Goal: Transaction & Acquisition: Obtain resource

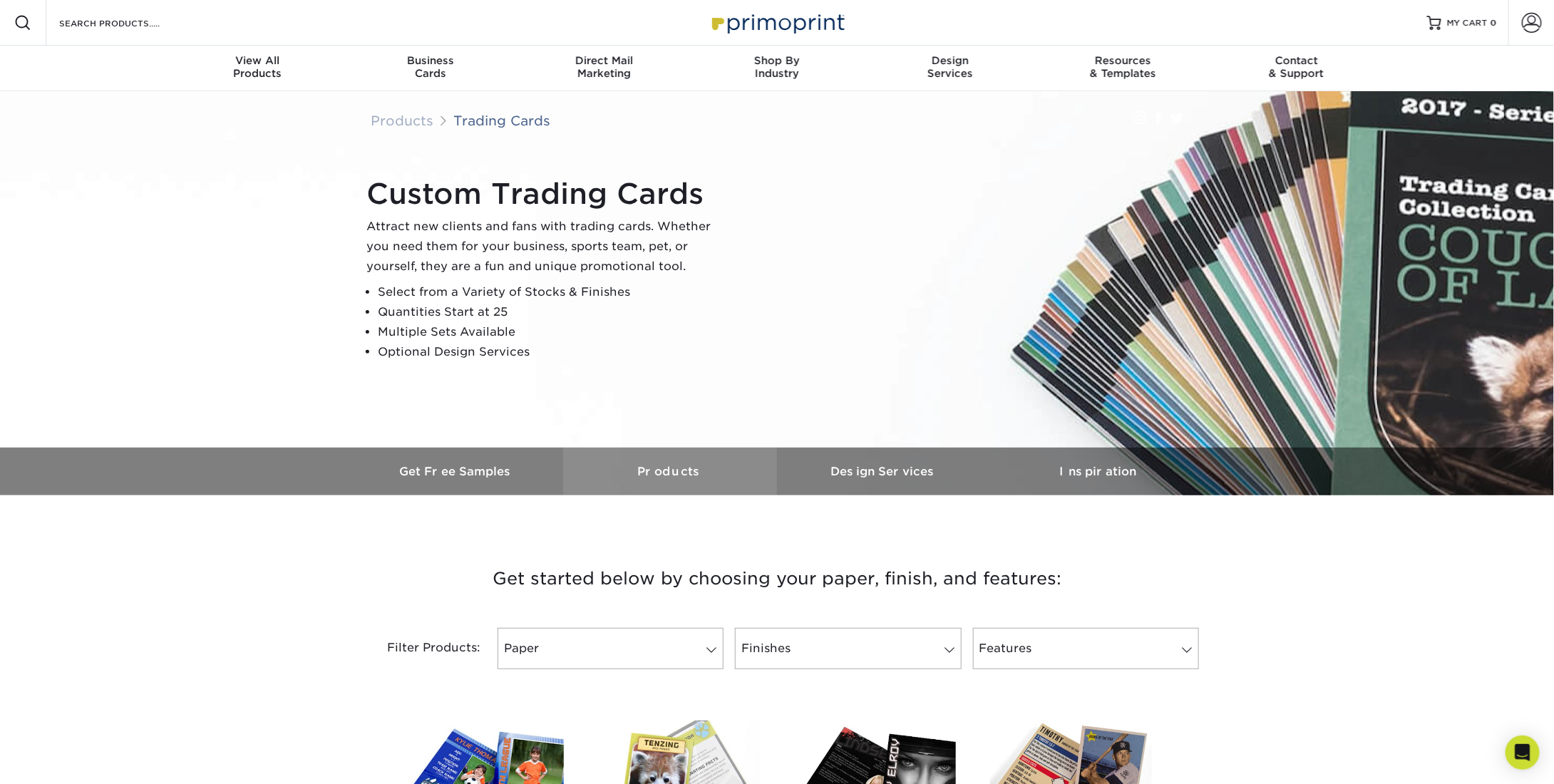
scroll to position [214, 0]
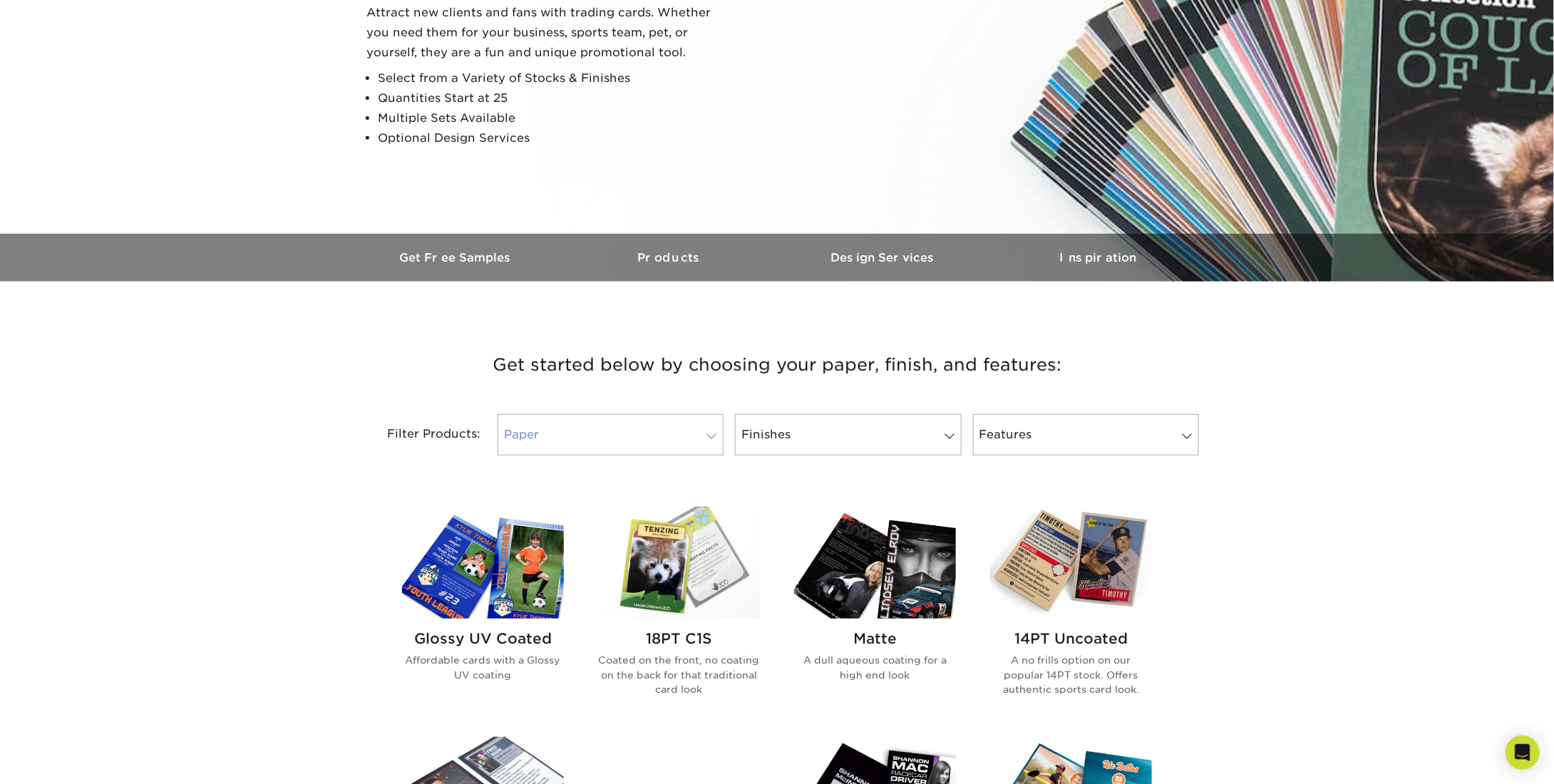
click at [673, 455] on link "Paper" at bounding box center [610, 434] width 226 height 41
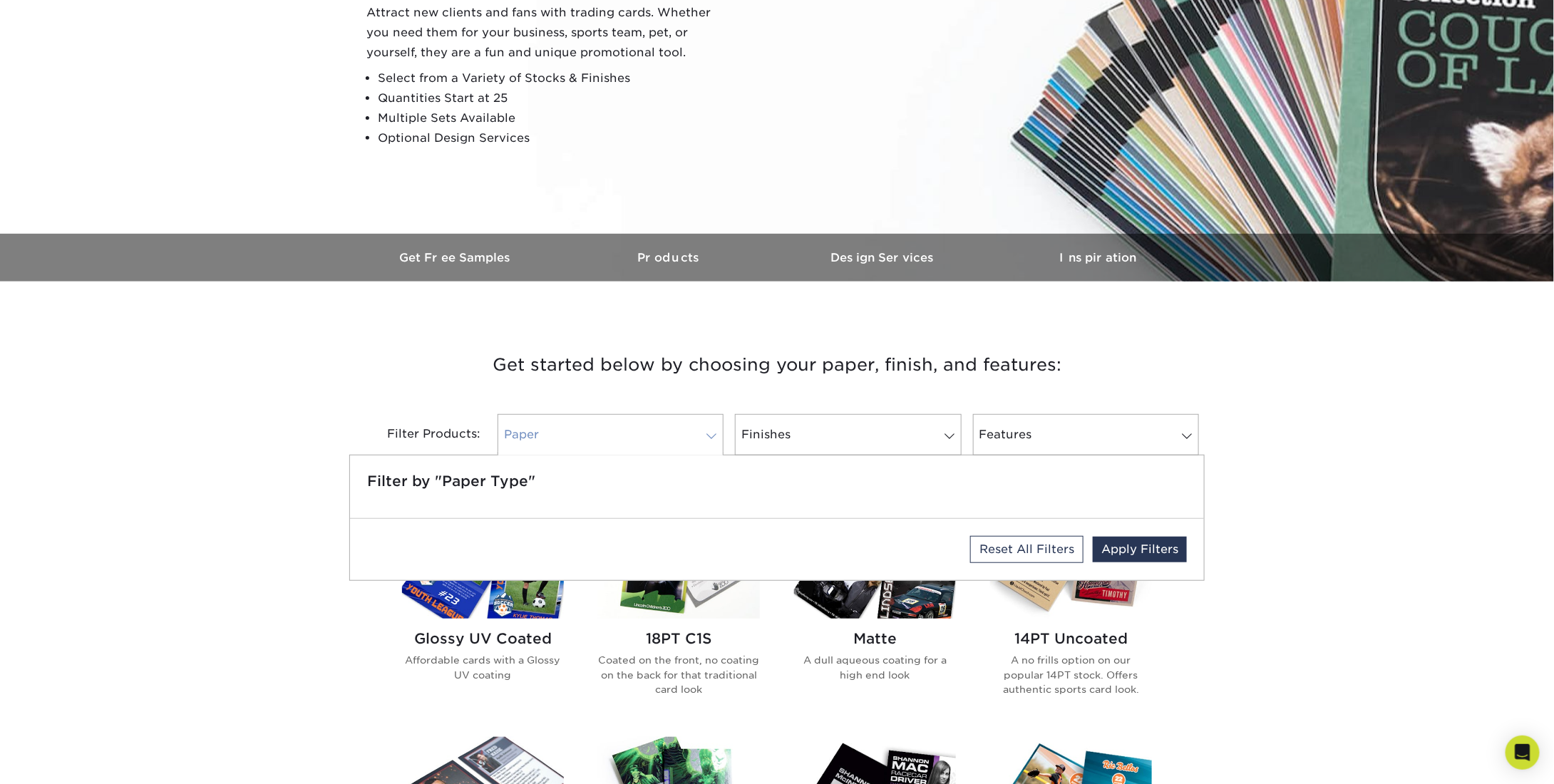
click at [672, 444] on link "Paper" at bounding box center [610, 434] width 226 height 41
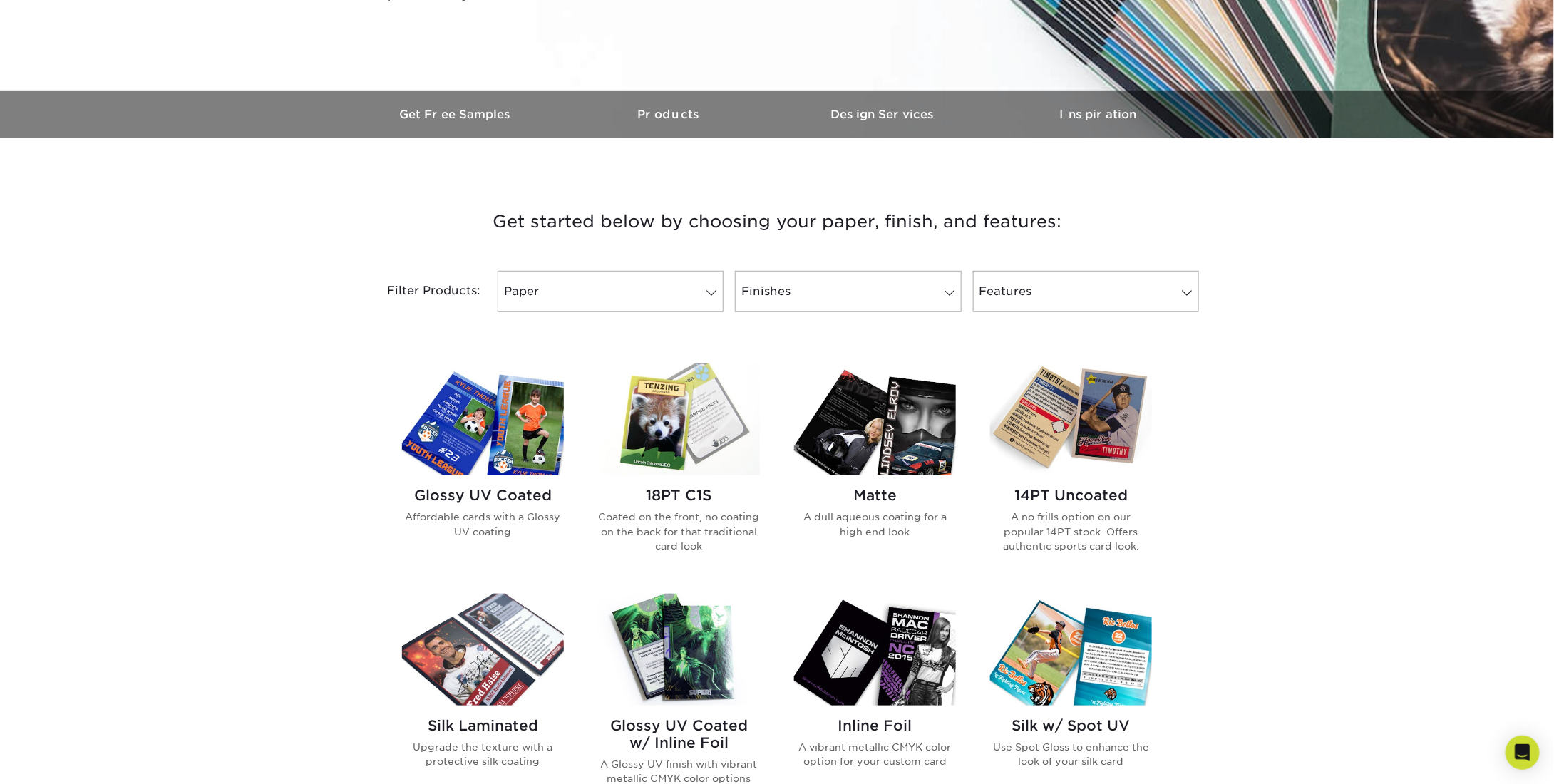
scroll to position [357, 0]
click at [817, 287] on link "Finishes" at bounding box center [847, 292] width 226 height 41
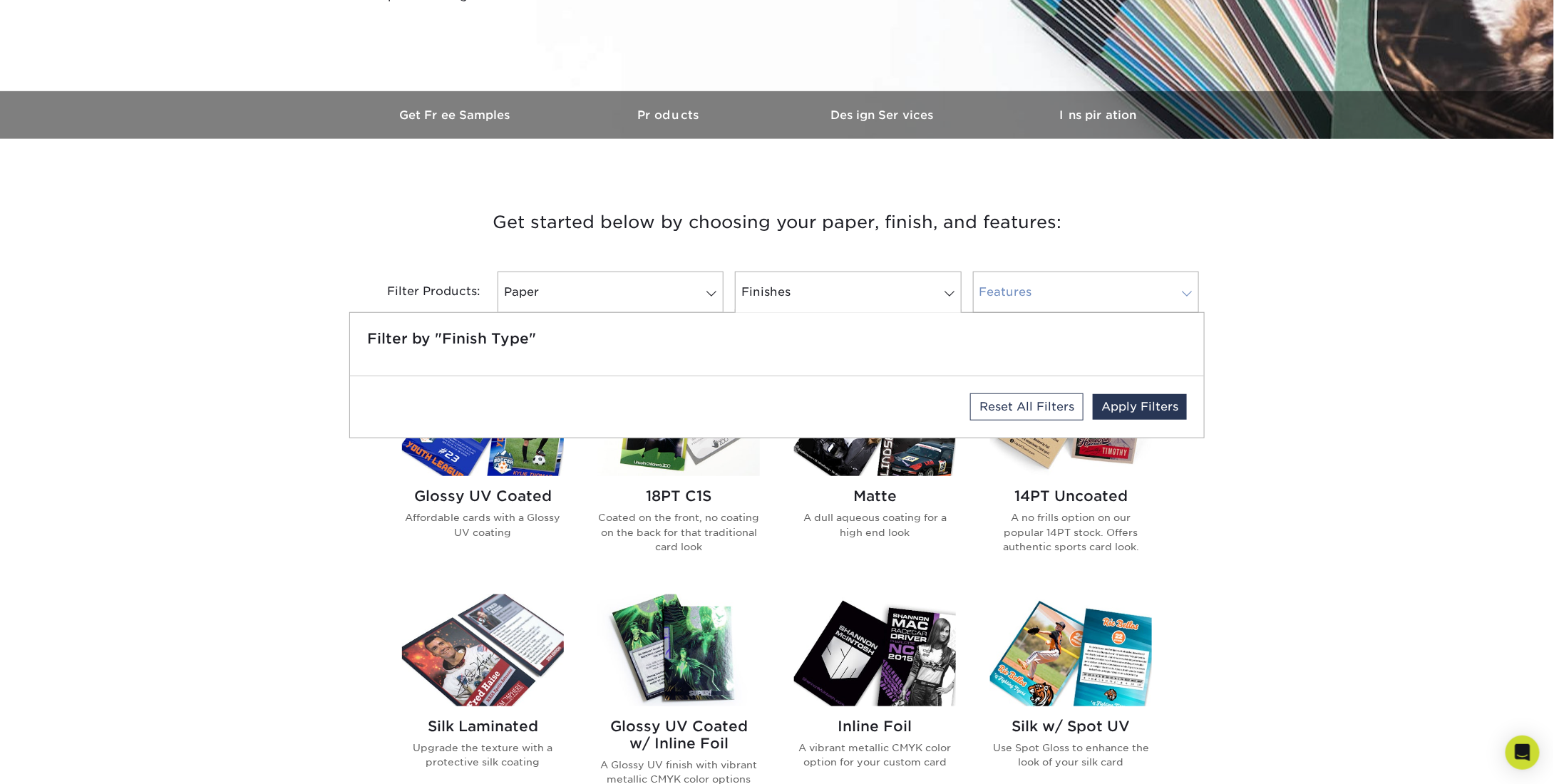
click at [1016, 293] on link "Features" at bounding box center [1085, 292] width 226 height 41
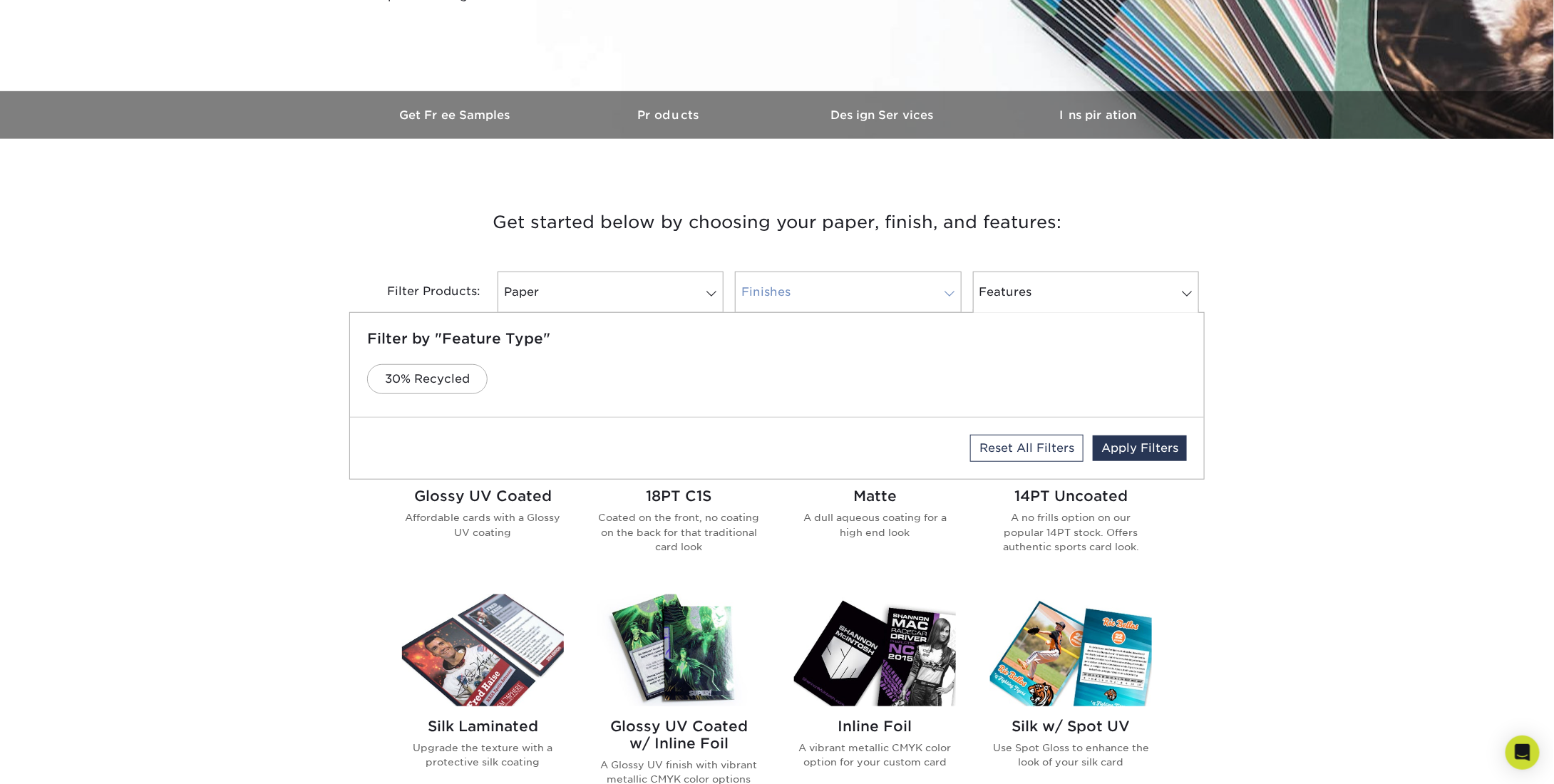
click at [898, 292] on link "Finishes" at bounding box center [847, 292] width 226 height 41
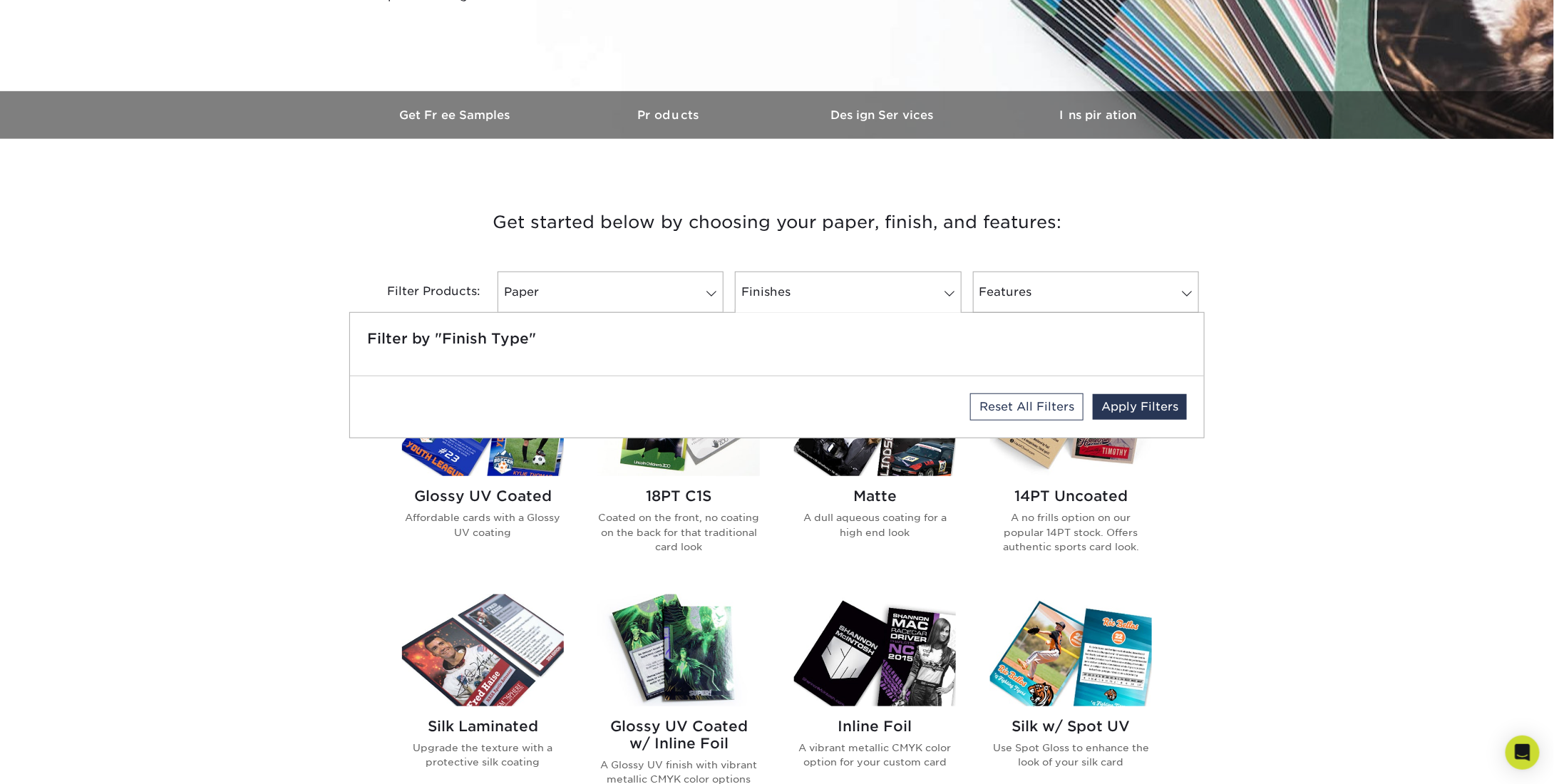
click at [1371, 355] on div "Get started below by choosing your paper, finish, and features: Filtered Matche…" at bounding box center [777, 705] width 1554 height 1064
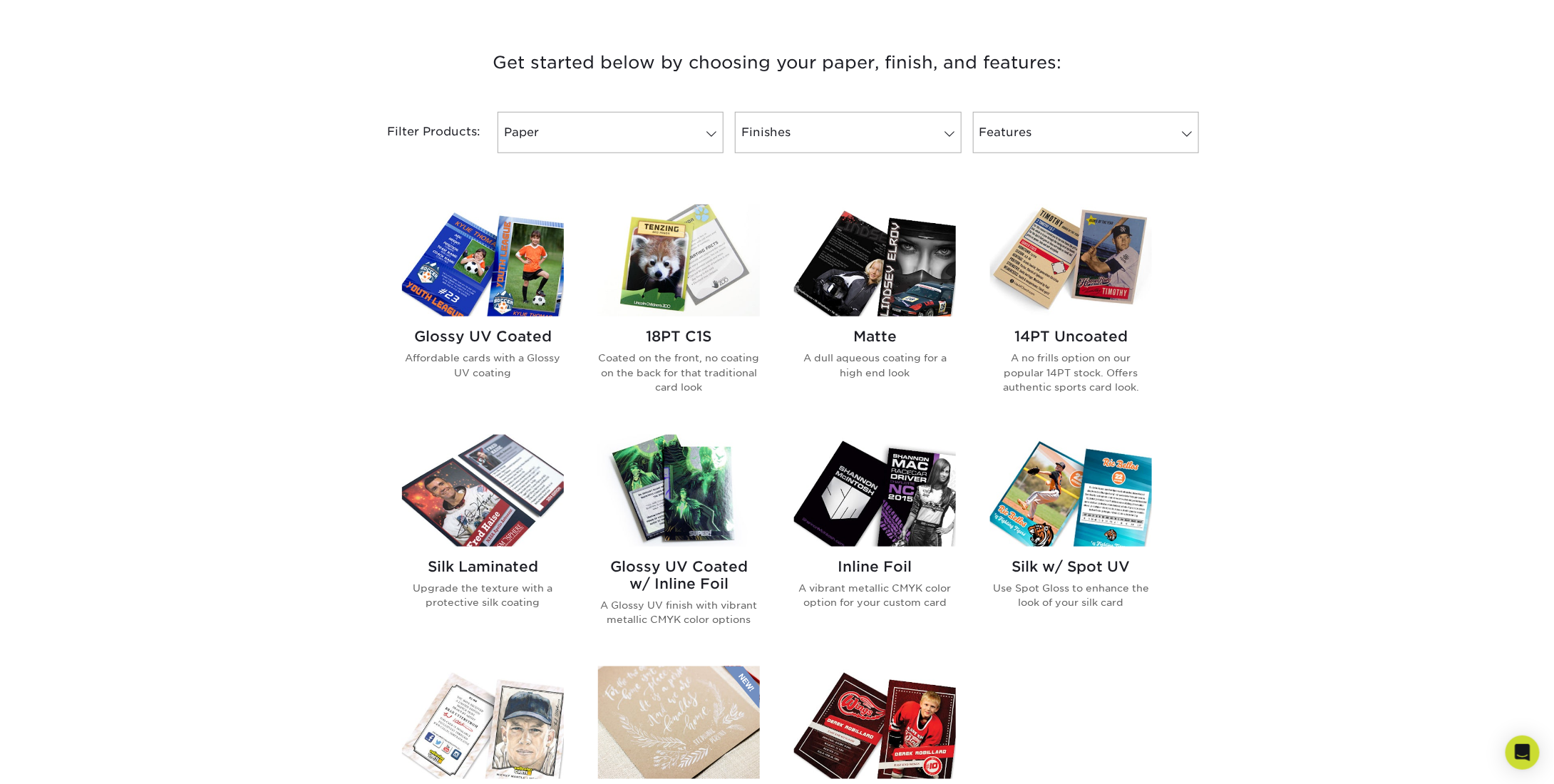
scroll to position [642, 0]
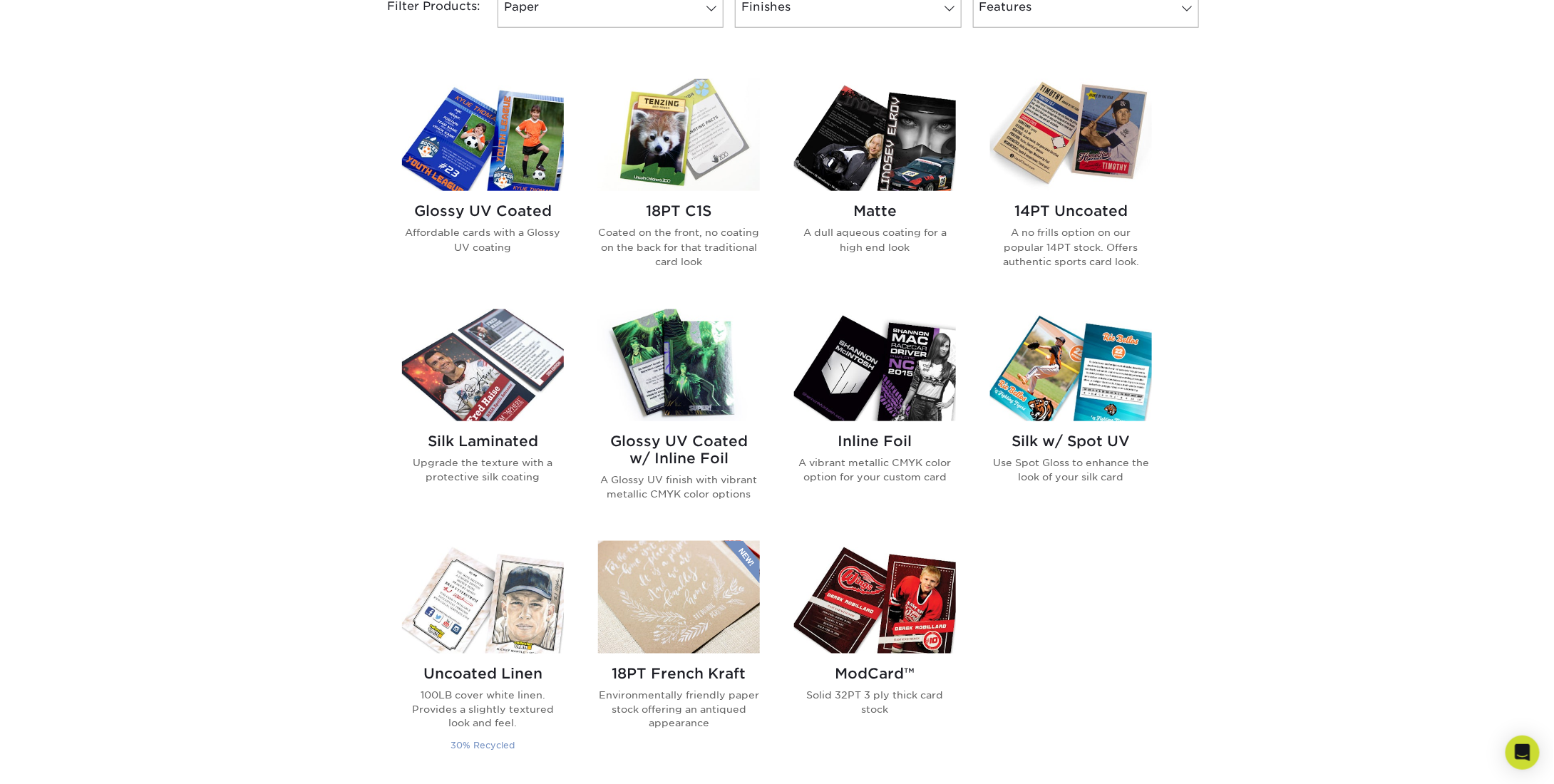
click at [483, 611] on img at bounding box center [483, 596] width 162 height 112
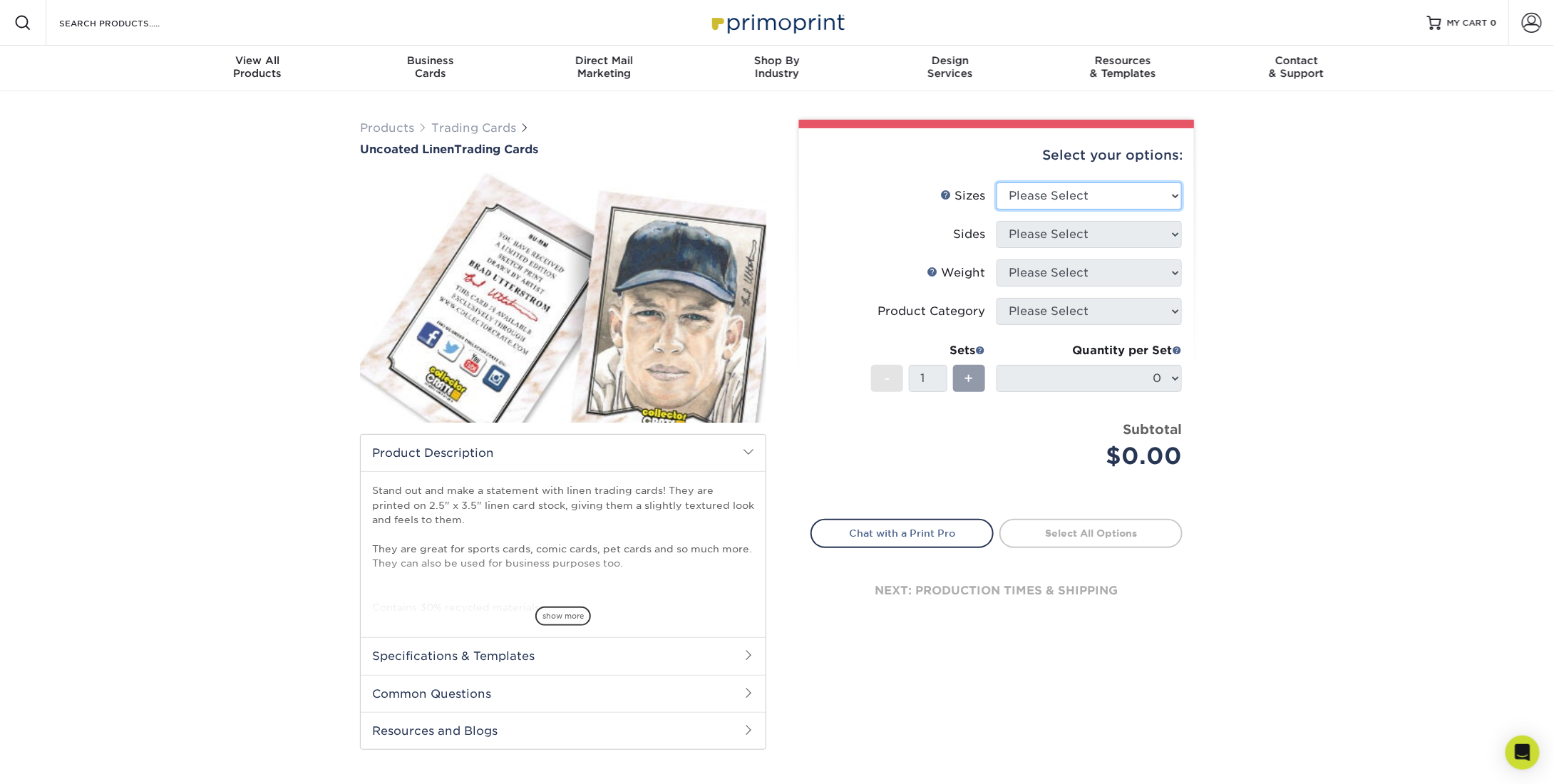
click at [1097, 193] on select "Please Select 2.5" x 3.5"" at bounding box center [1089, 196] width 185 height 27
select select "2.50x3.50"
click at [997, 183] on select "Please Select 2.5" x 3.5"" at bounding box center [1089, 196] width 185 height 27
click at [1091, 230] on select "Please Select Print Both Sides Print Front Only" at bounding box center [1089, 235] width 185 height 27
select select "13abbda7-1d64-4f25-8bb2-c179b224825d"
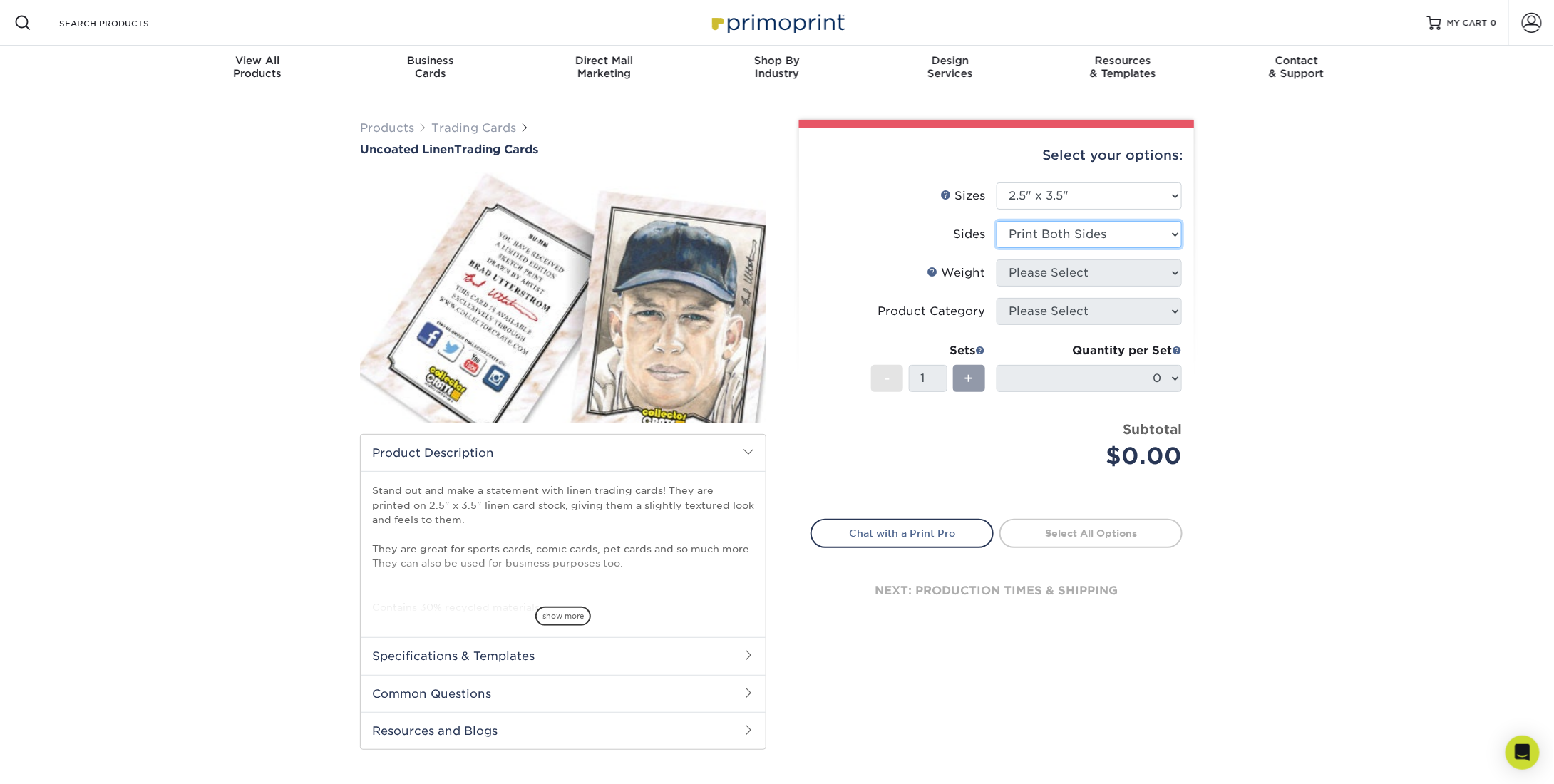
click at [997, 221] on select "Please Select Print Both Sides Print Front Only" at bounding box center [1089, 235] width 185 height 27
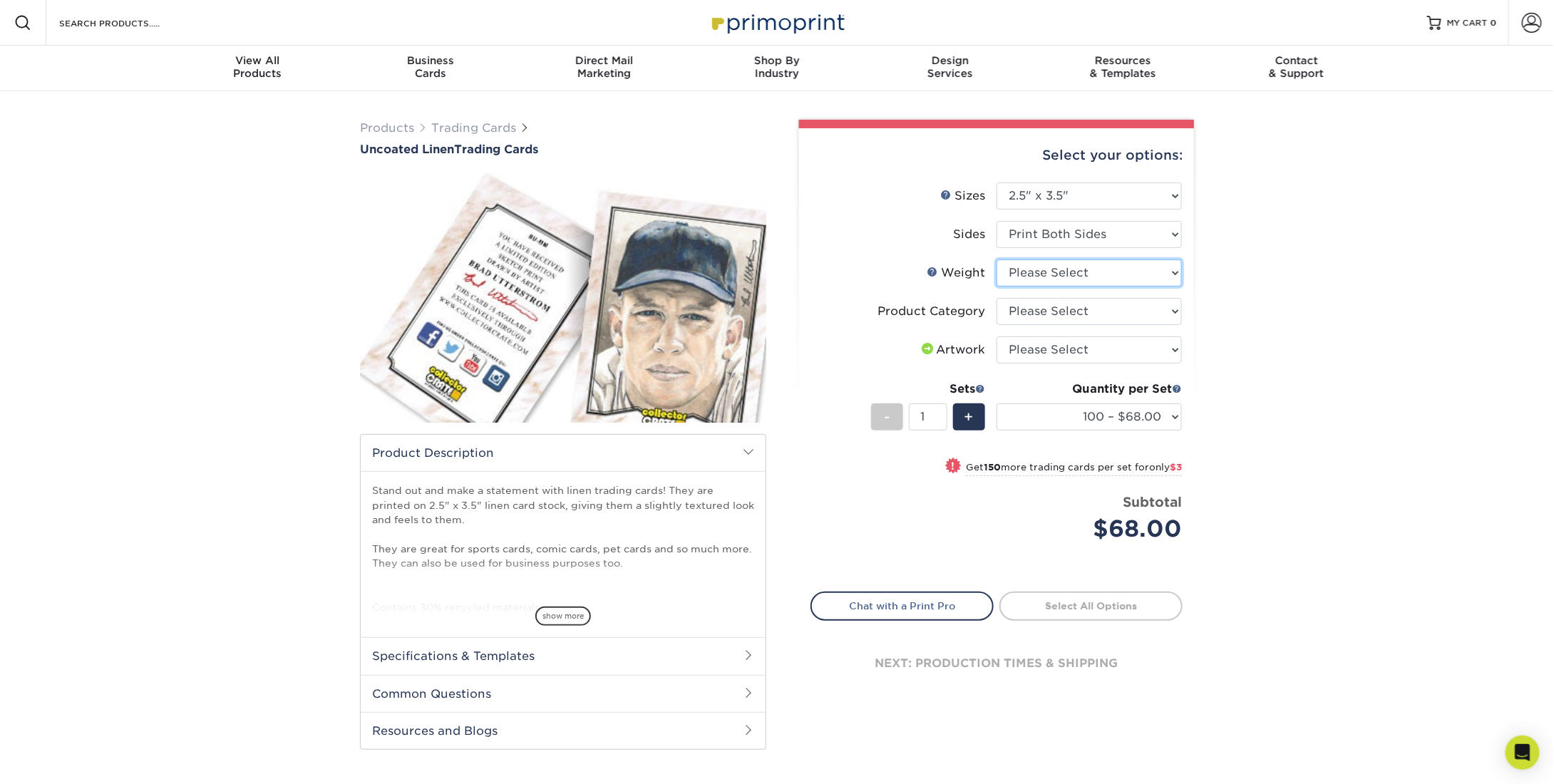
click at [1095, 275] on select "Please Select 100LB" at bounding box center [1089, 273] width 185 height 27
select select "100LB"
click at [997, 259] on select "Please Select 100LB" at bounding box center [1089, 273] width 185 height 27
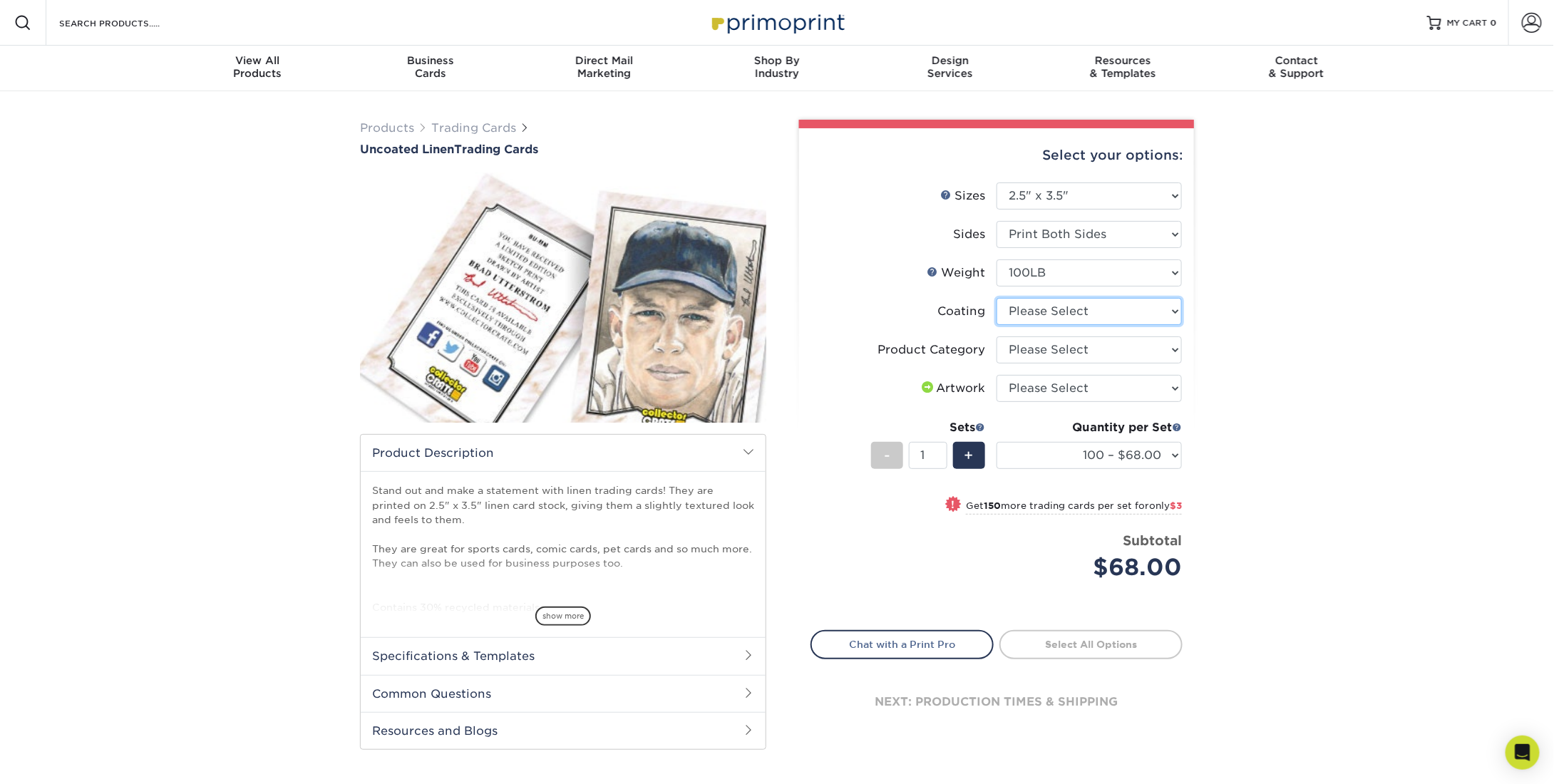
click at [1091, 311] on select at bounding box center [1089, 311] width 185 height 27
select select "3e7618de-abca-4bda-9f97-8b9129e913d8"
click at [997, 298] on select at bounding box center [1089, 311] width 185 height 27
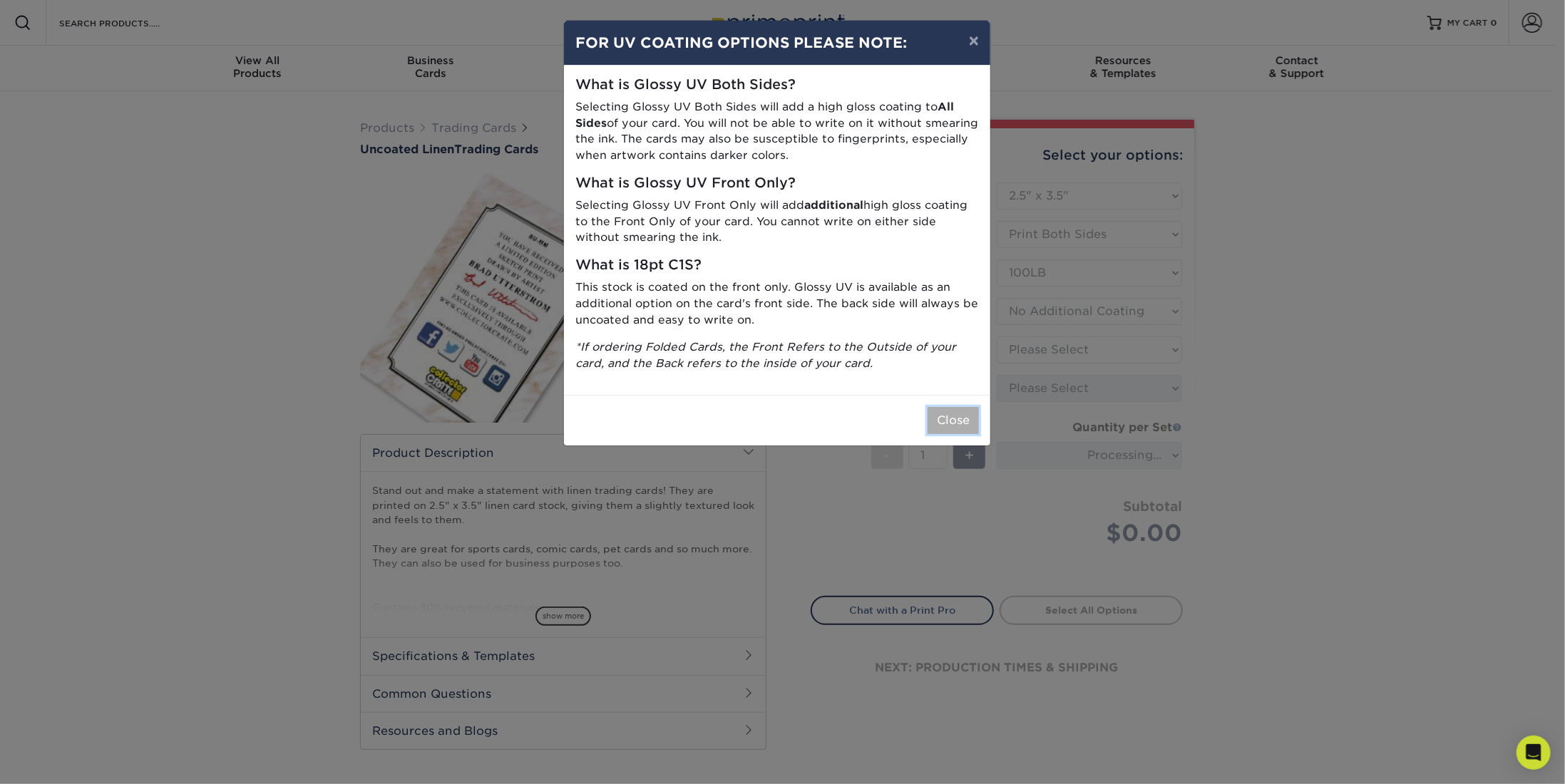
click at [951, 420] on button "Close" at bounding box center [953, 421] width 51 height 27
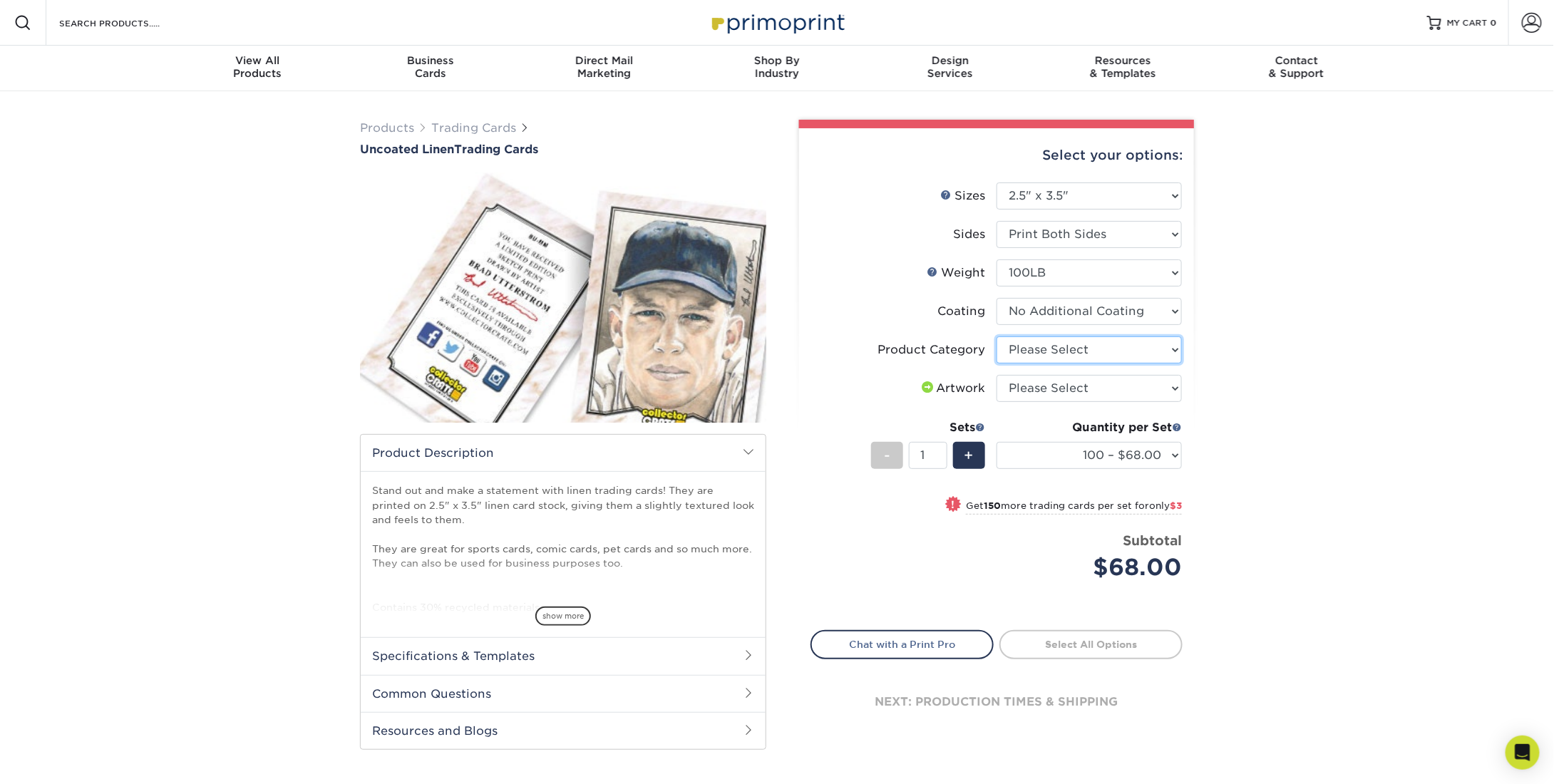
click at [1090, 346] on select "Please Select Trading Cards" at bounding box center [1089, 350] width 185 height 27
select select "c2f9bce9-36c2-409d-b101-c29d9d031e18"
click at [997, 336] on select "Please Select Trading Cards" at bounding box center [1089, 350] width 185 height 27
click at [1090, 392] on select "Please Select I will upload files I need a design - $100" at bounding box center [1089, 388] width 185 height 27
select select "upload"
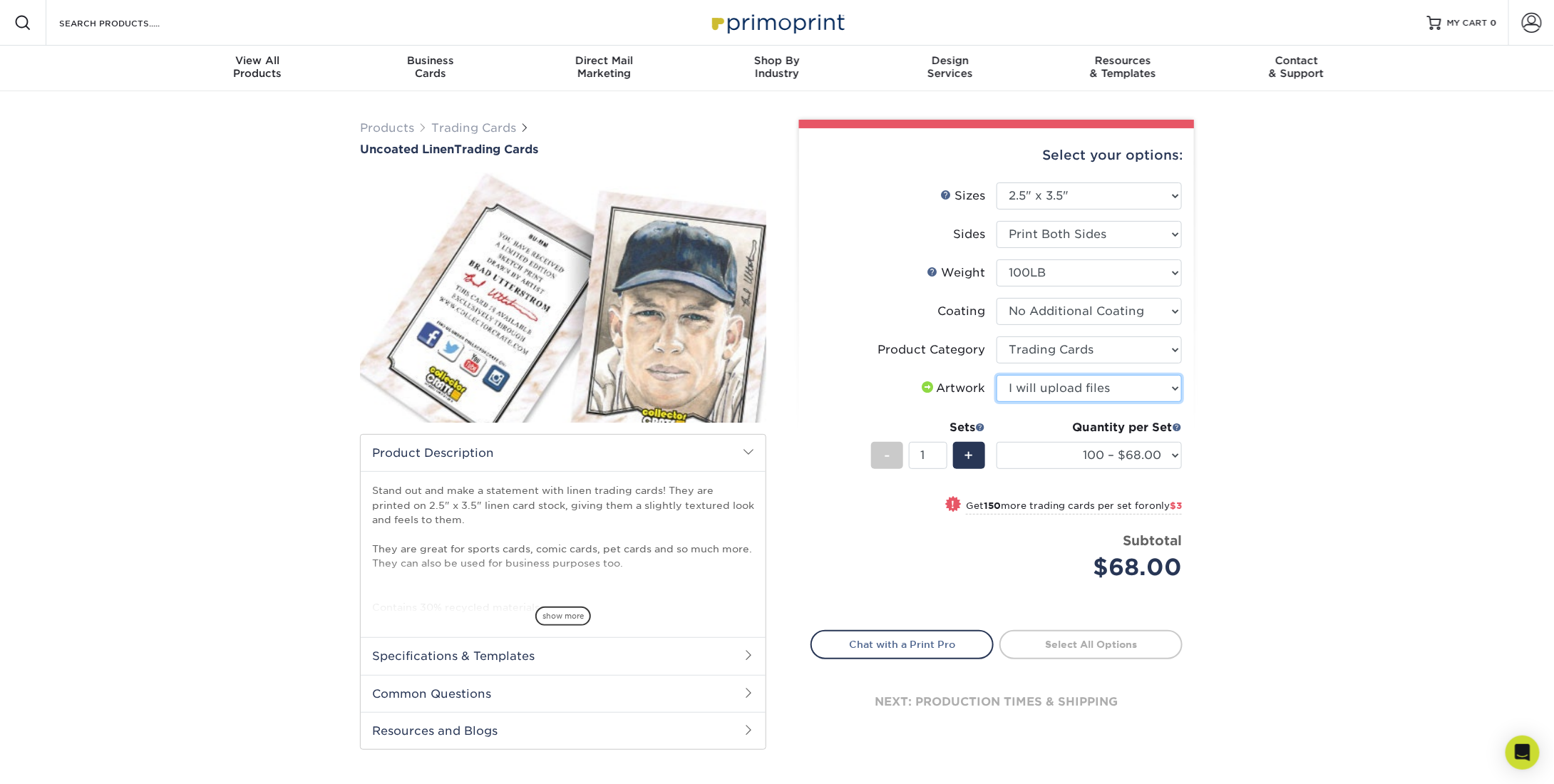
click at [997, 375] on select "Please Select I will upload files I need a design - $100" at bounding box center [1089, 388] width 185 height 27
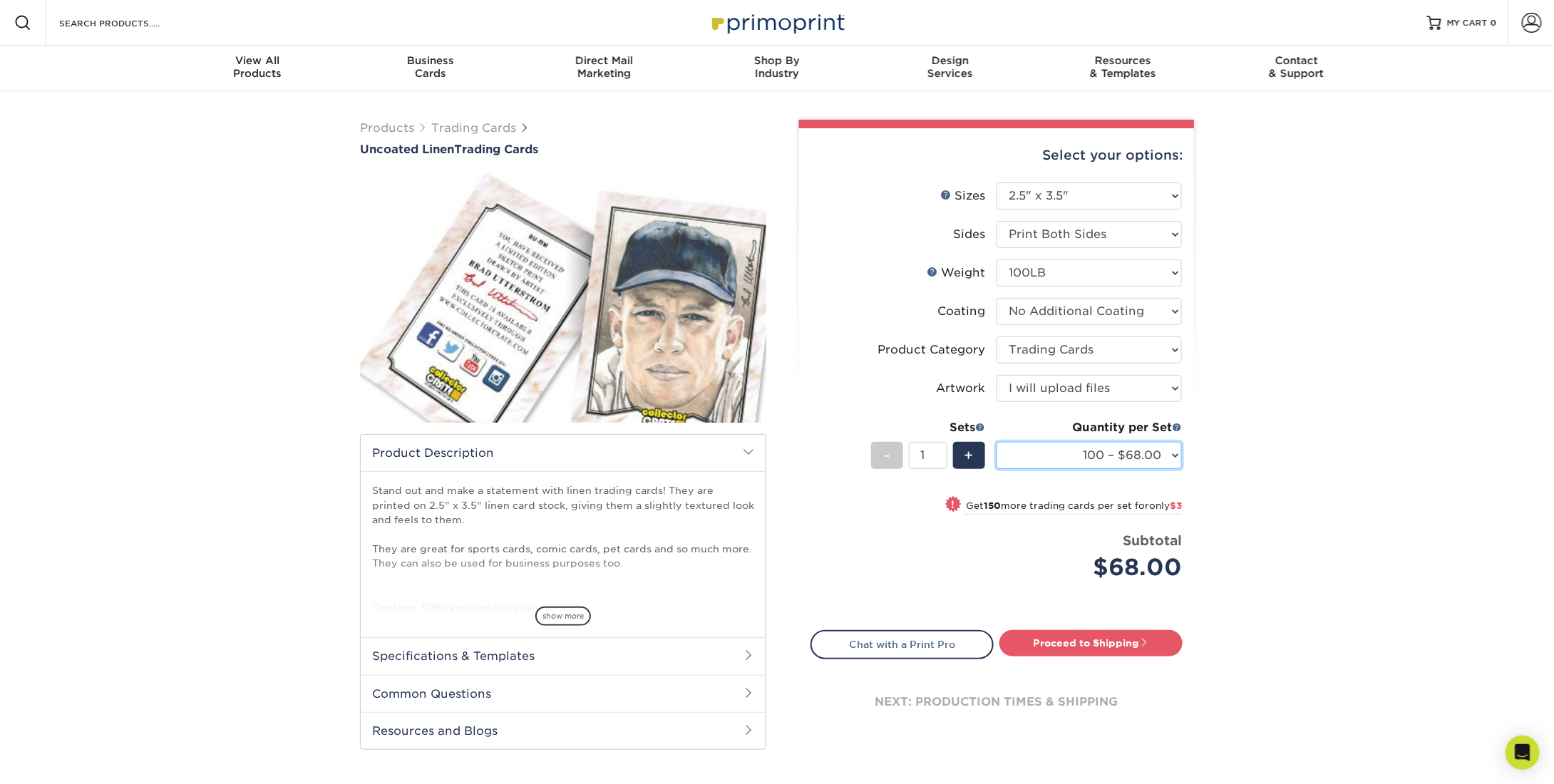
click at [1120, 457] on select "100 – $68.00 250 – $71.00 500 – $78.00 1000 – $74.00 2500 – $118.00 5000 – $195…" at bounding box center [1089, 456] width 185 height 27
click at [461, 128] on link "Trading Cards" at bounding box center [473, 128] width 84 height 14
click at [462, 128] on link "Trading Cards" at bounding box center [473, 128] width 84 height 14
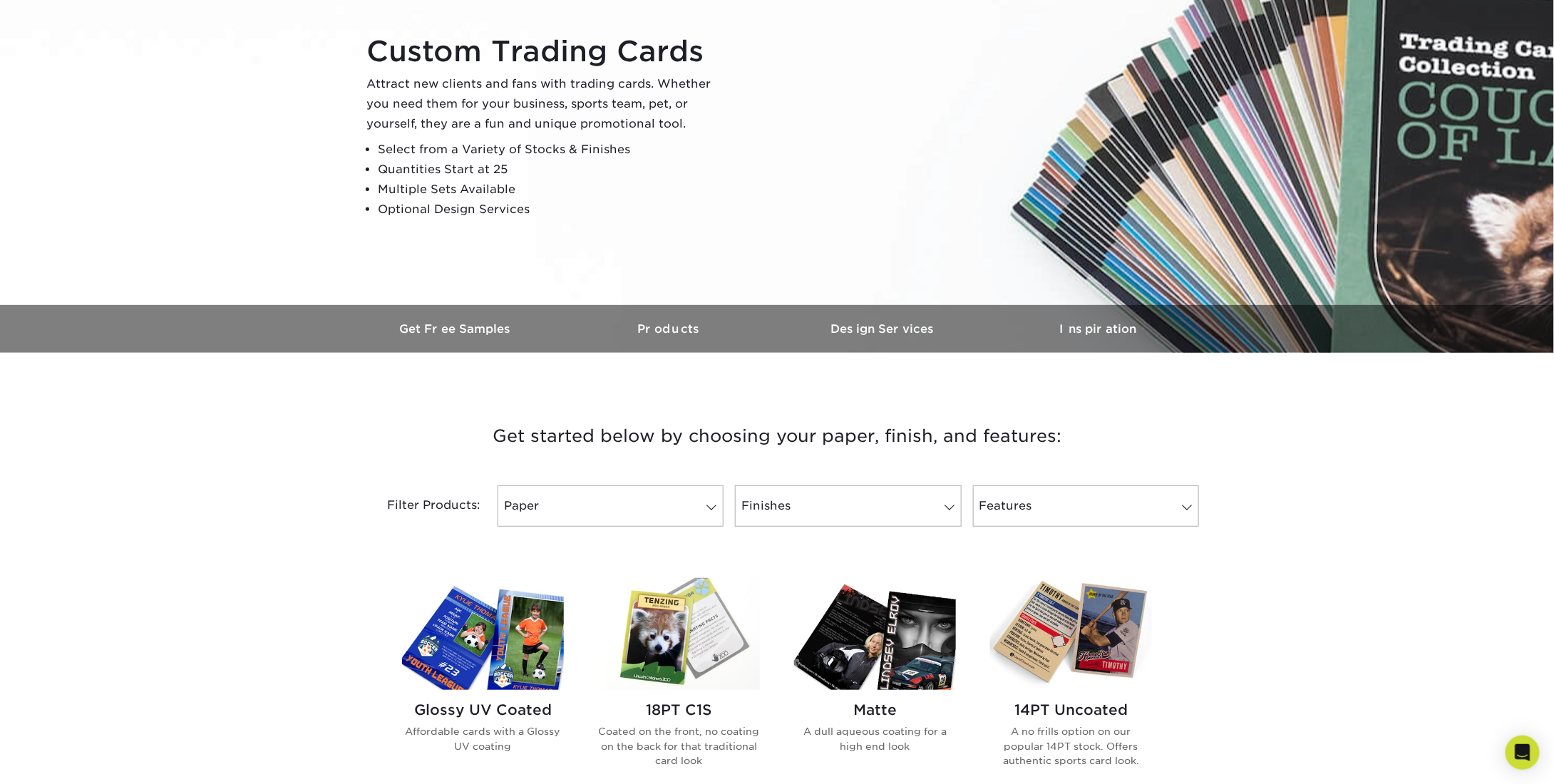
scroll to position [499, 0]
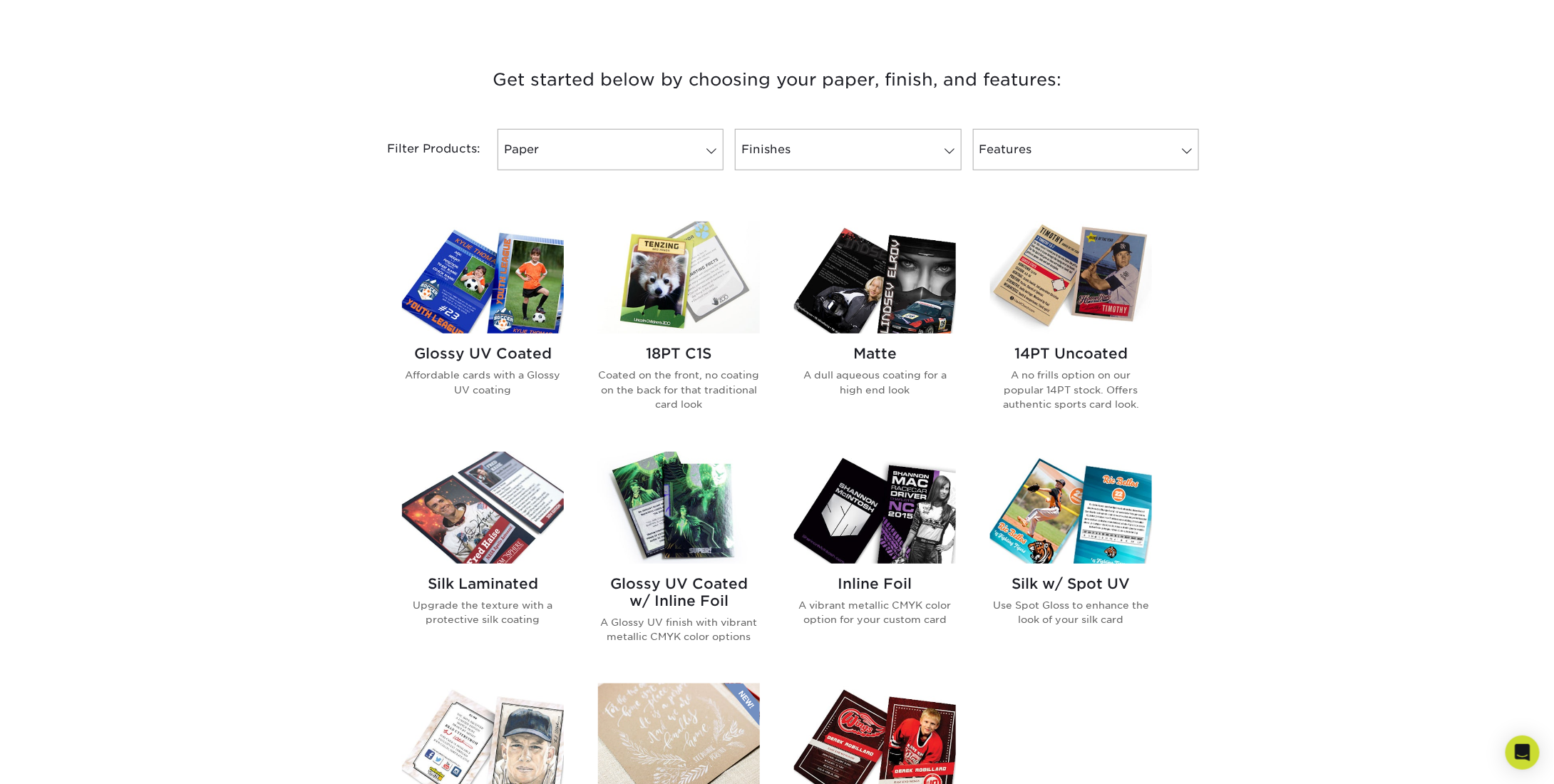
click at [500, 309] on img at bounding box center [483, 277] width 162 height 112
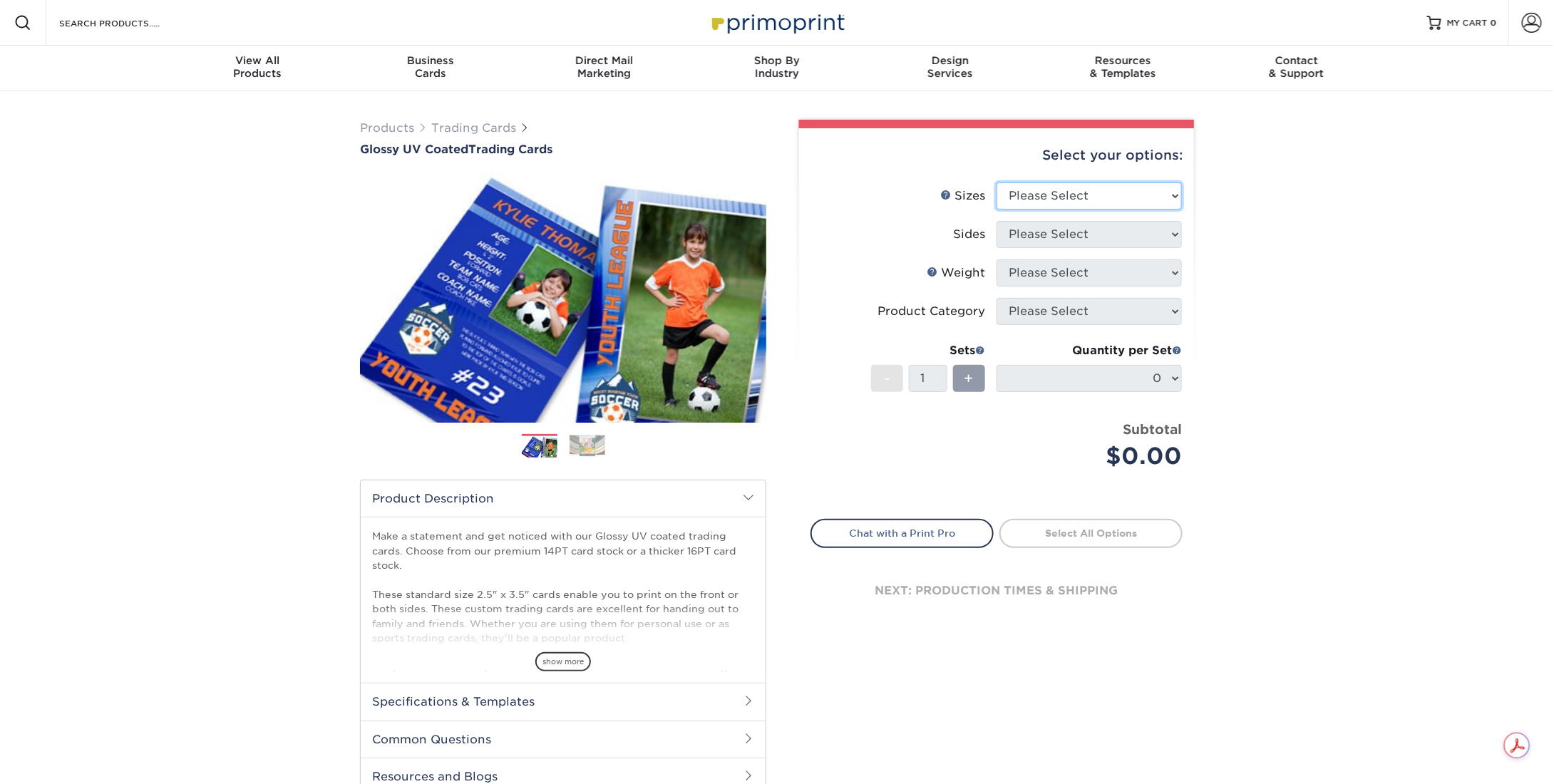
click at [1089, 189] on select "Please Select 2.5" x 3.5"" at bounding box center [1089, 196] width 185 height 27
select select "2.50x3.50"
click at [997, 183] on select "Please Select 2.5" x 3.5"" at bounding box center [1089, 196] width 185 height 27
click at [1128, 226] on select "Please Select Print Both Sides Print Front Only" at bounding box center [1089, 235] width 185 height 27
select select "13abbda7-1d64-4f25-8bb2-c179b224825d"
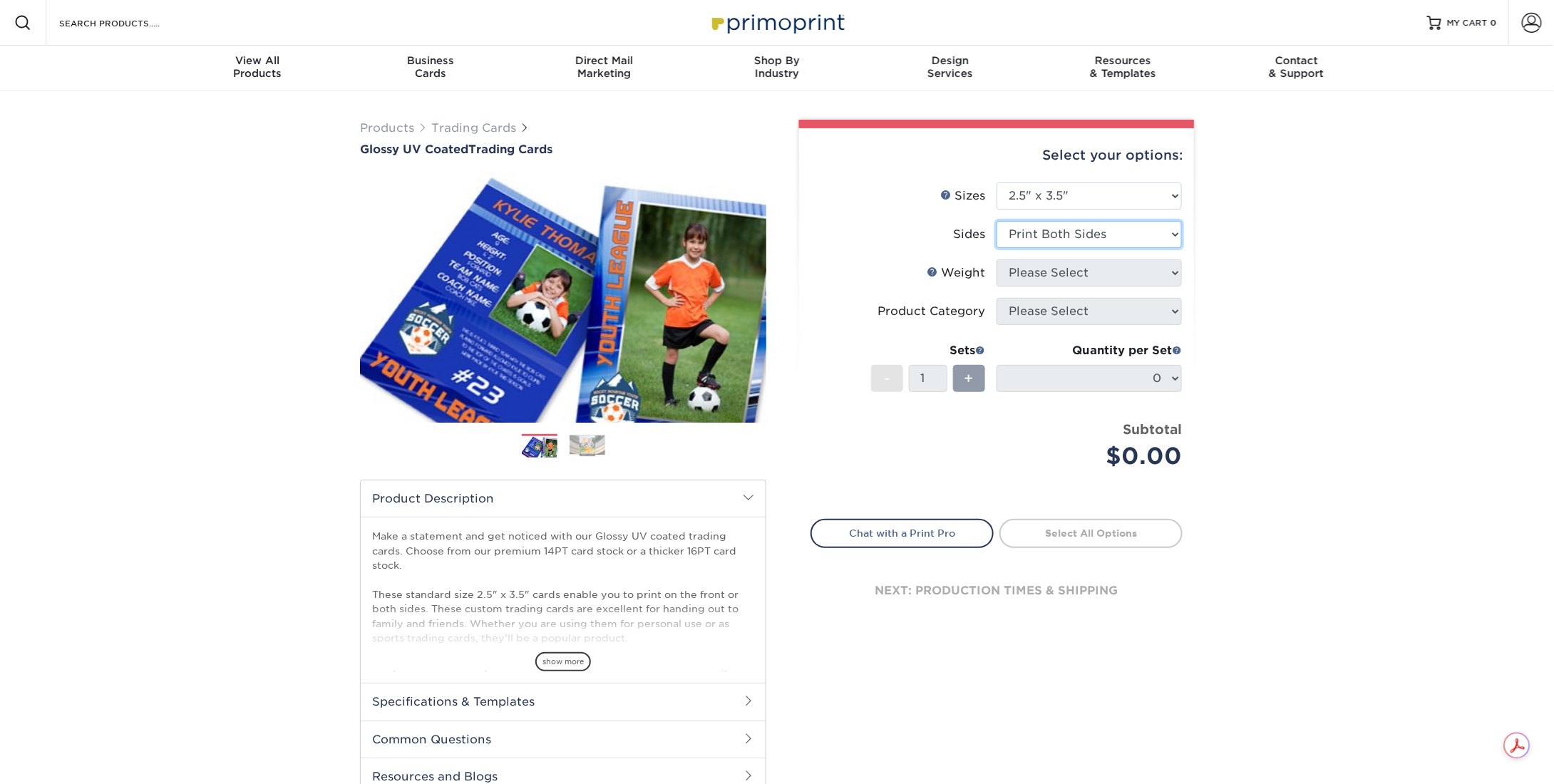
click at [997, 221] on select "Please Select Print Both Sides Print Front Only" at bounding box center [1089, 235] width 185 height 27
click at [1144, 270] on select "Please Select 16PT 14PT 18PT C1S" at bounding box center [1089, 273] width 185 height 27
click at [997, 259] on select "Please Select 16PT 14PT 18PT C1S" at bounding box center [1089, 273] width 185 height 27
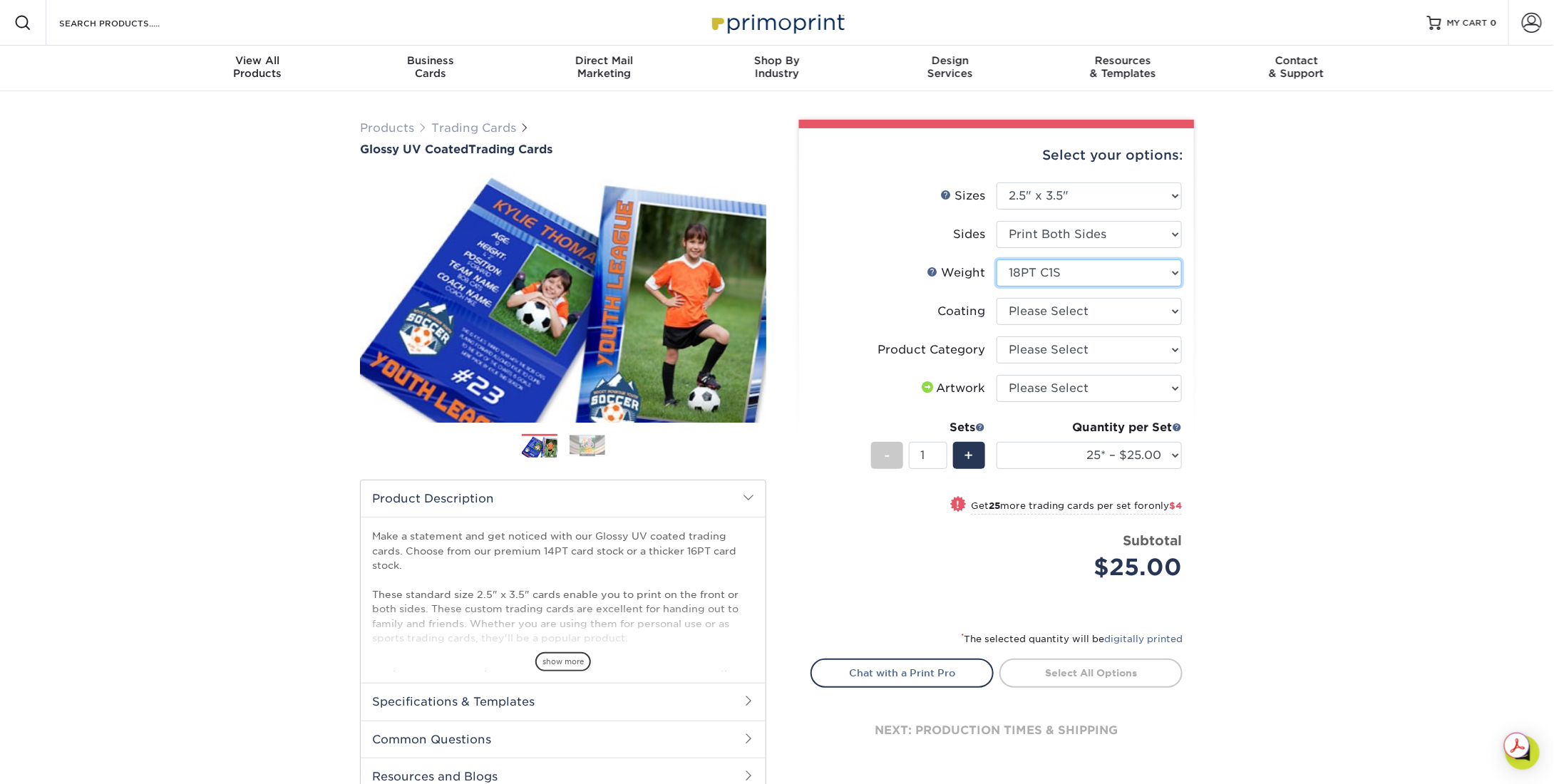
click at [1126, 272] on select "Please Select 16PT 14PT 18PT C1S" at bounding box center [1089, 273] width 185 height 27
select select "16PT"
click at [997, 259] on select "Please Select 16PT 14PT 18PT C1S" at bounding box center [1089, 273] width 185 height 27
select select
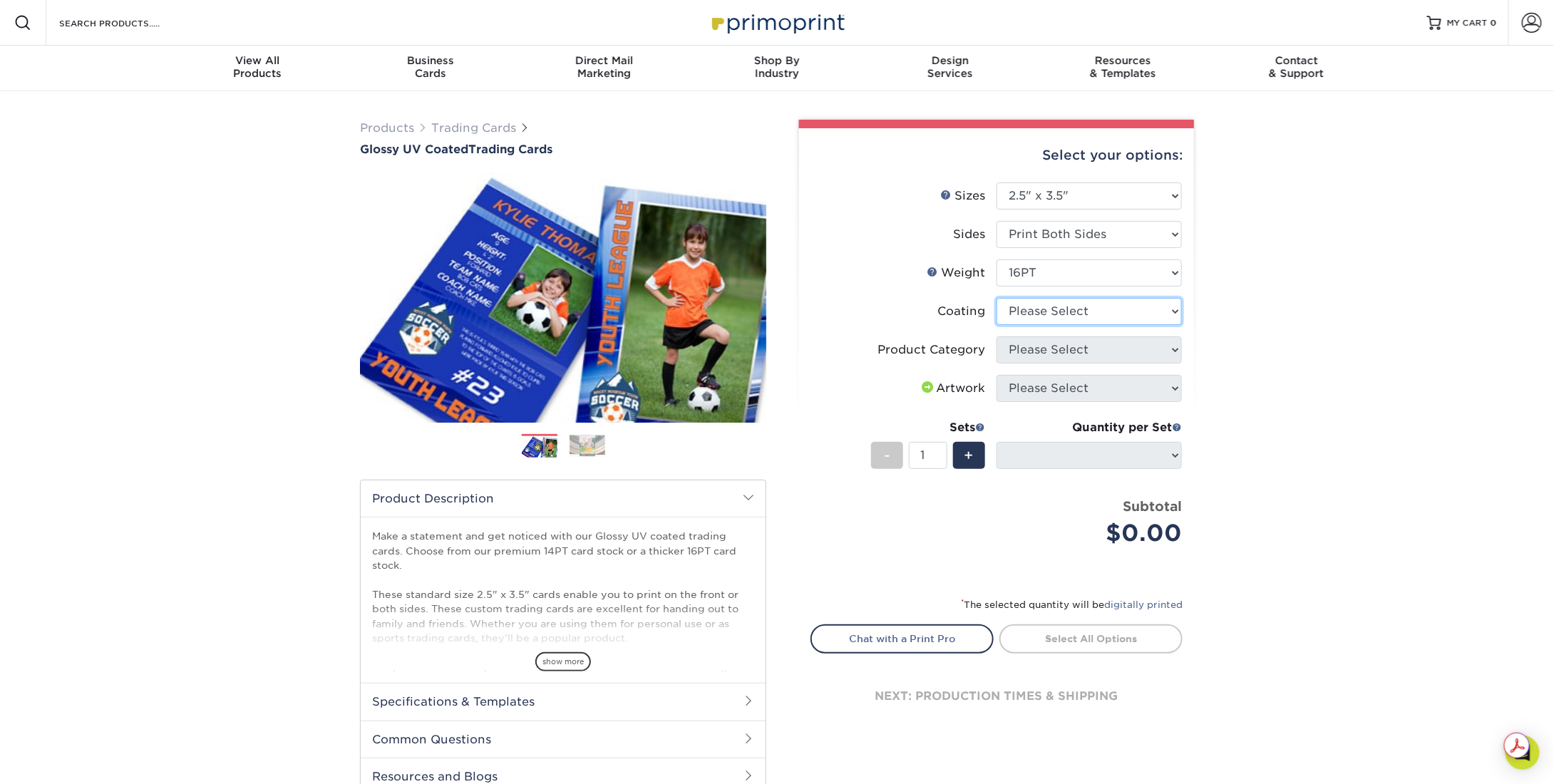
click at [1146, 314] on select at bounding box center [1089, 311] width 185 height 27
select select "ae367451-b2b8-45df-a344-0f05b6a12993"
click at [997, 298] on select at bounding box center [1089, 311] width 185 height 27
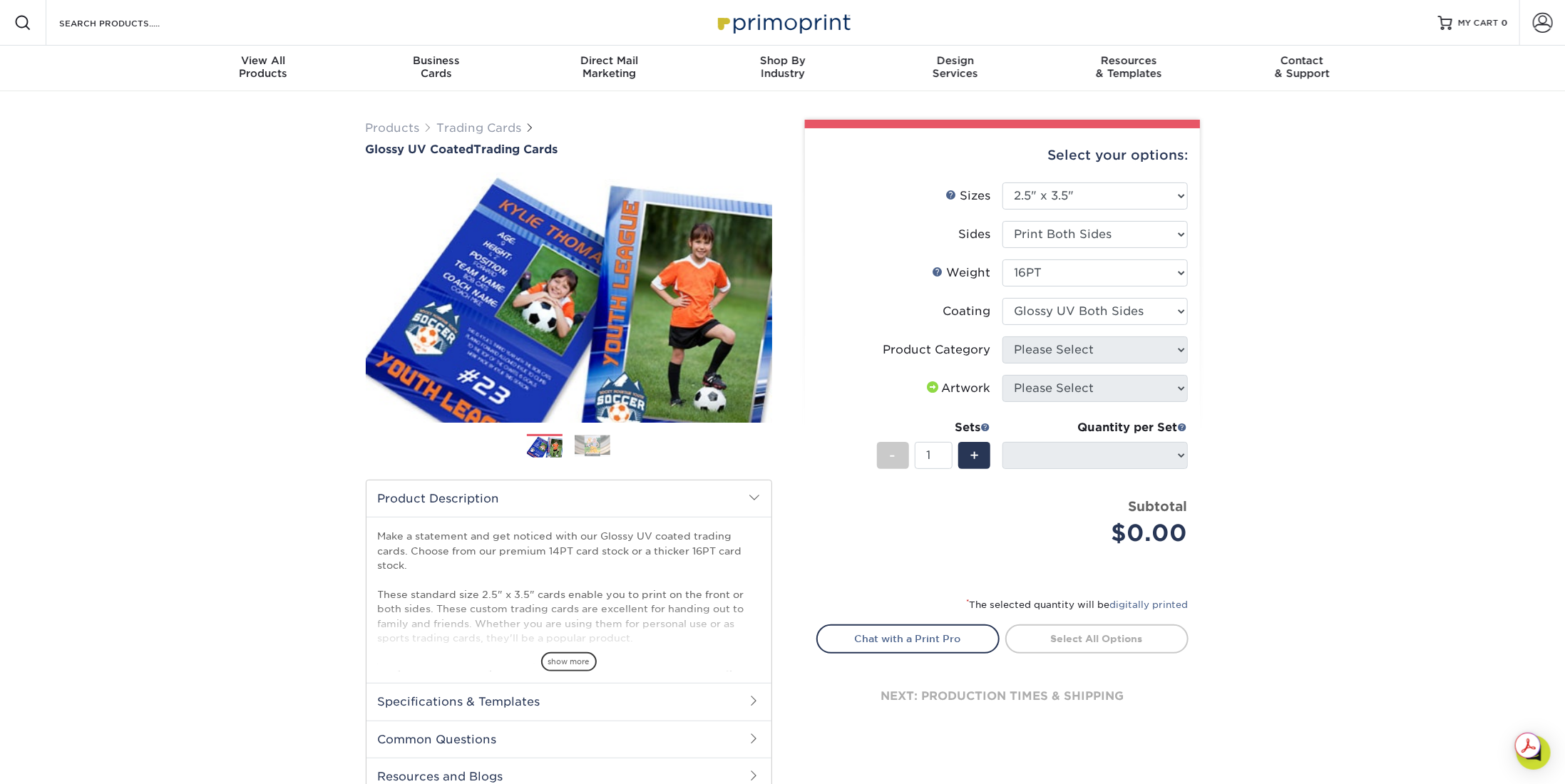
select select "-1"
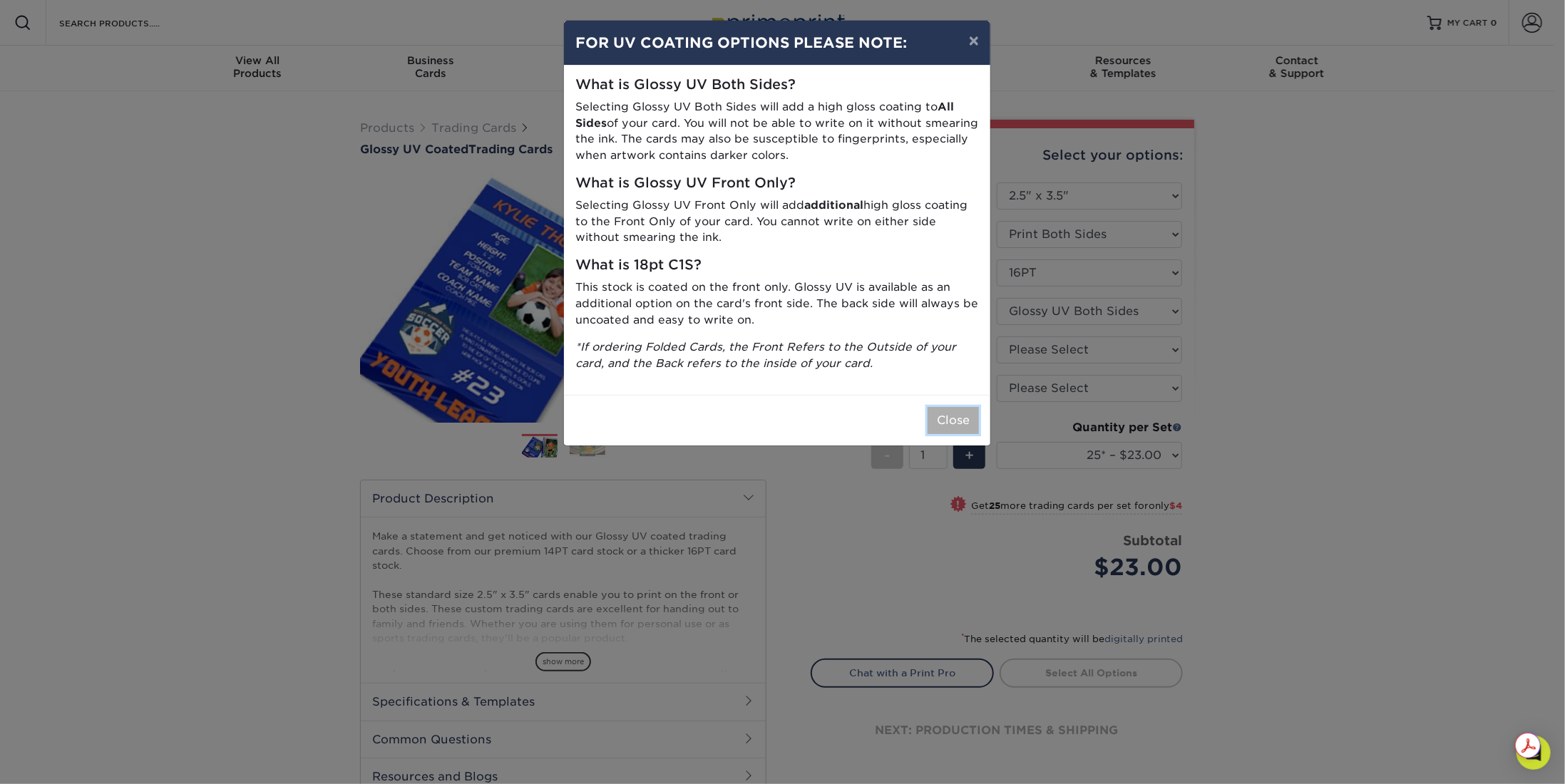
click at [955, 415] on button "Close" at bounding box center [953, 421] width 51 height 27
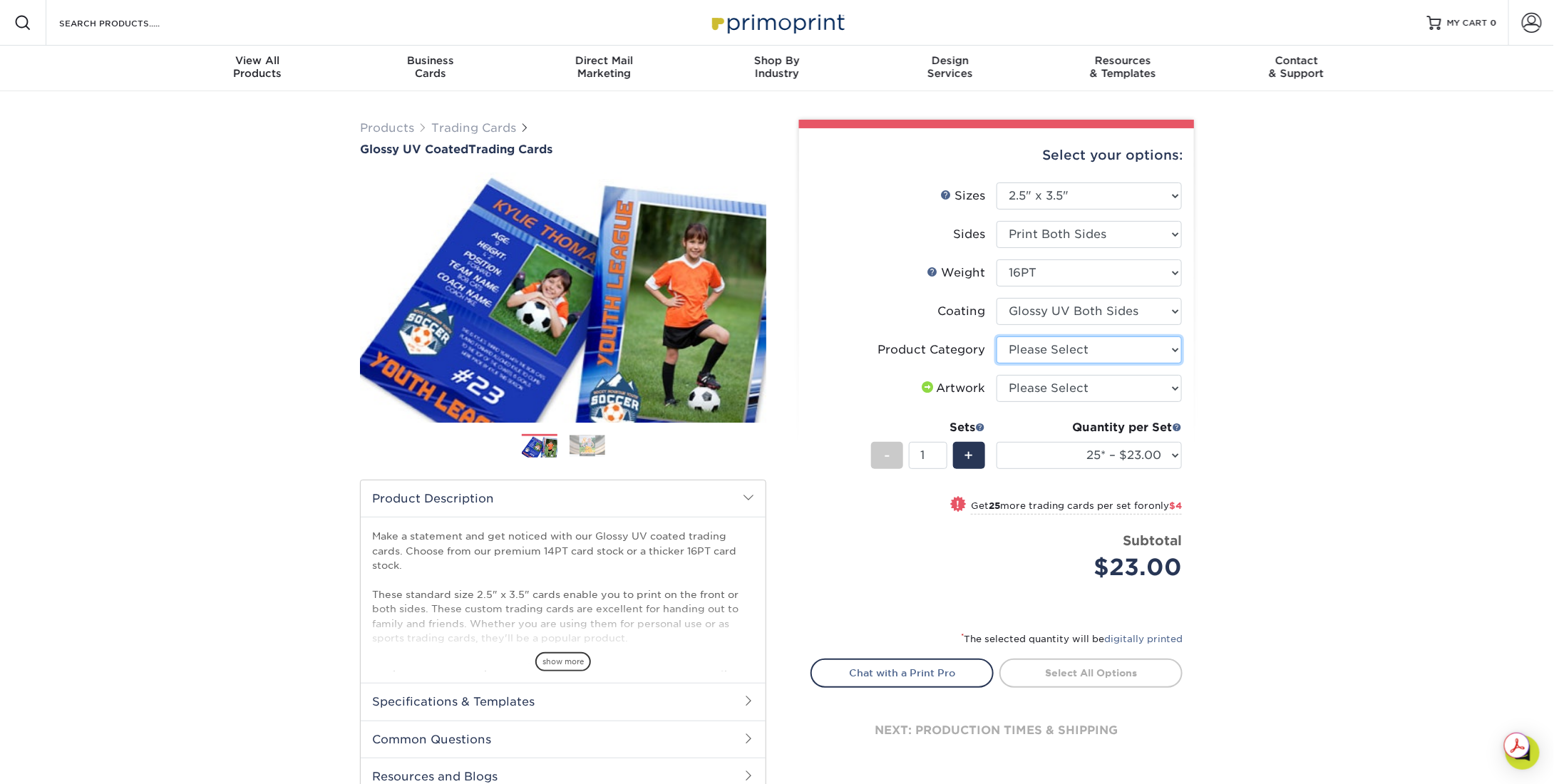
click at [1097, 349] on select "Please Select Trading Cards" at bounding box center [1089, 350] width 185 height 27
select select "c2f9bce9-36c2-409d-b101-c29d9d031e18"
click at [997, 336] on select "Please Select Trading Cards" at bounding box center [1089, 350] width 185 height 27
click at [1103, 384] on select "Please Select I will upload files I need a design - $100" at bounding box center [1089, 388] width 185 height 27
select select "upload"
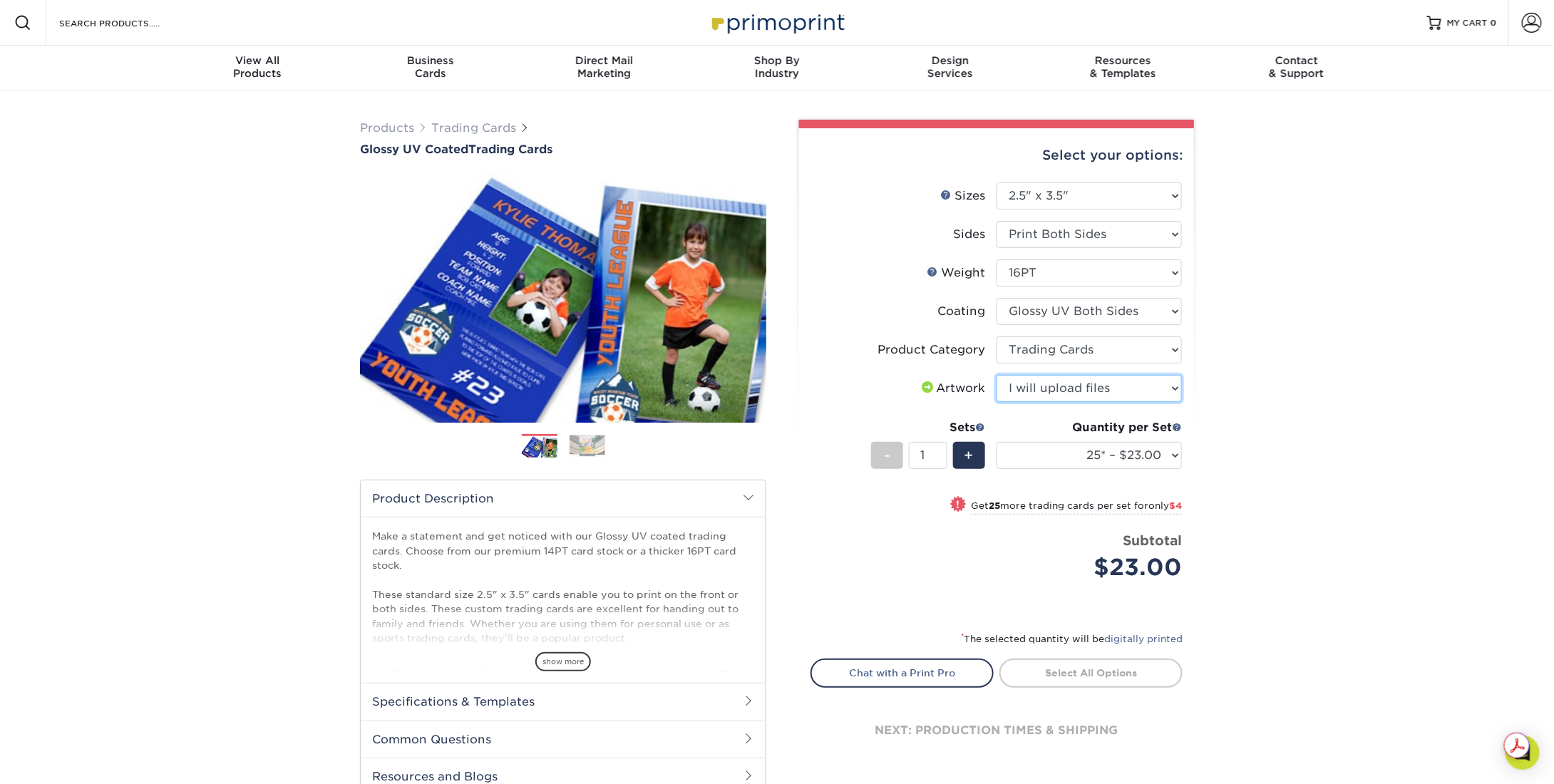
click at [997, 375] on select "Please Select I will upload files I need a design - $100" at bounding box center [1089, 388] width 185 height 27
click at [1112, 344] on select "Please Select Trading Cards" at bounding box center [1089, 350] width 185 height 27
click at [1114, 326] on li "Coating" at bounding box center [997, 317] width 370 height 38
click at [1115, 311] on select at bounding box center [1089, 311] width 185 height 27
select select "1e8116af-acfc-44b1-83dc-8181aa338834"
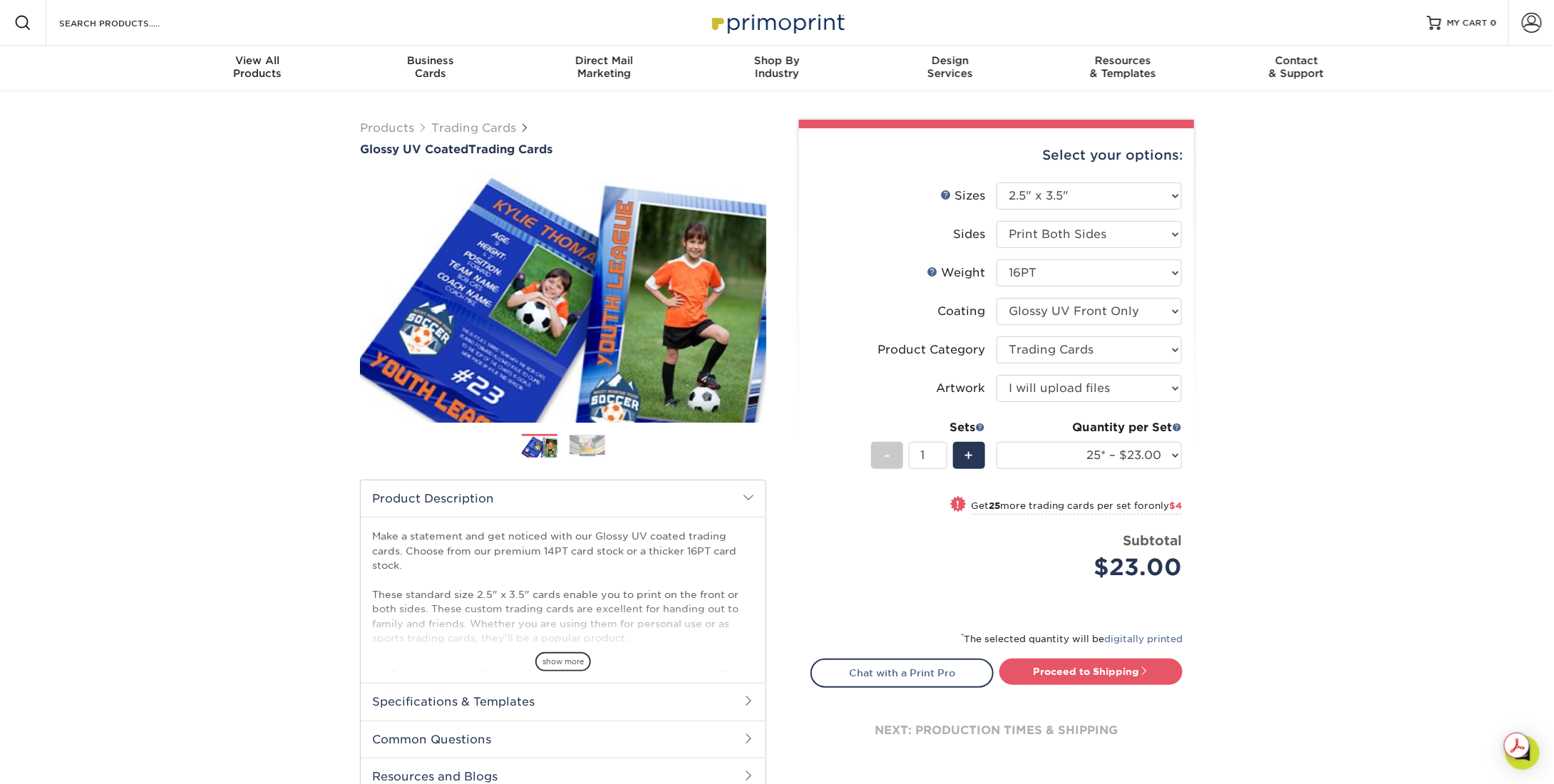
click at [997, 298] on select at bounding box center [1089, 311] width 185 height 27
select select "-1"
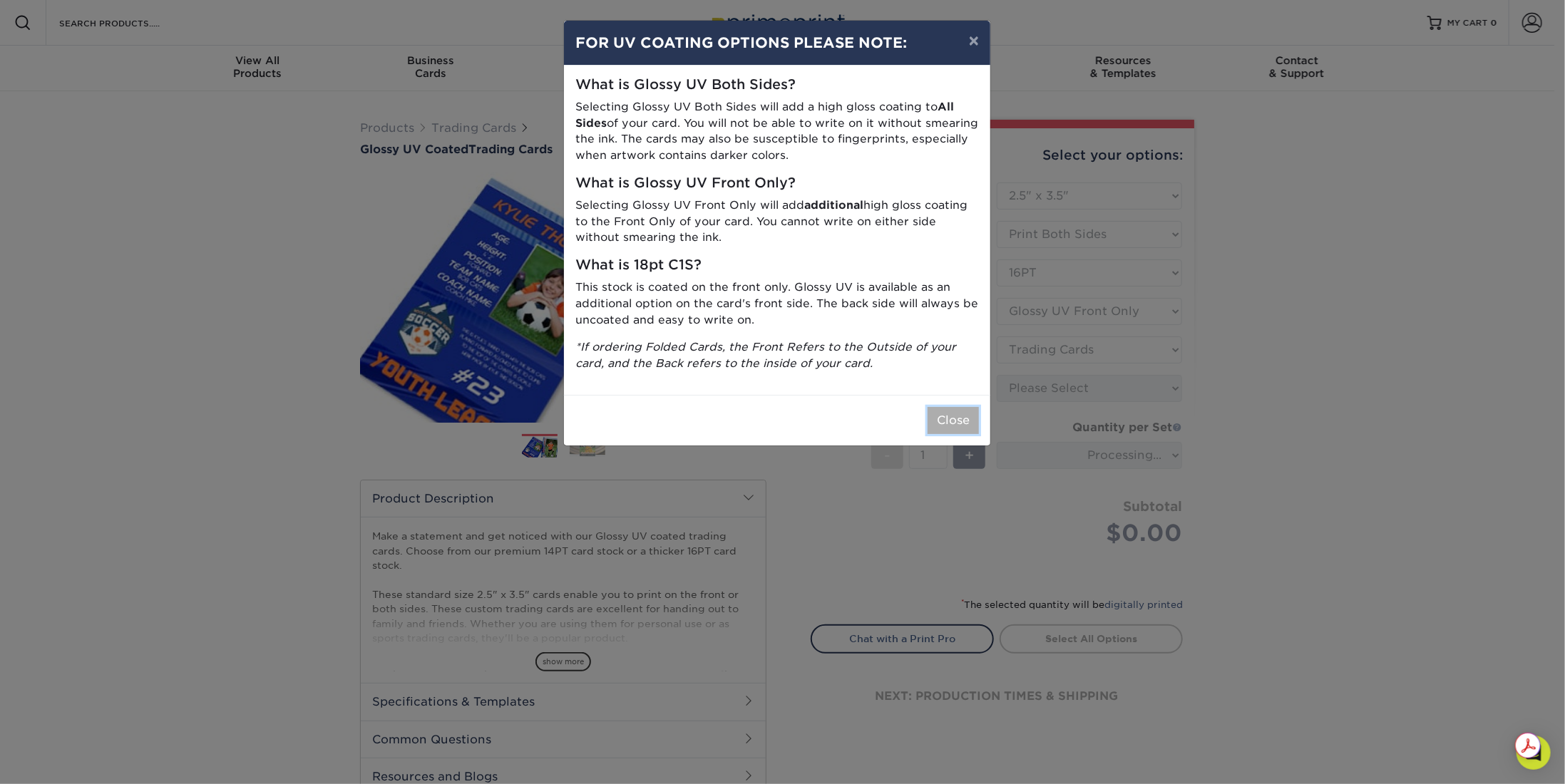
click at [958, 417] on button "Close" at bounding box center [953, 421] width 51 height 27
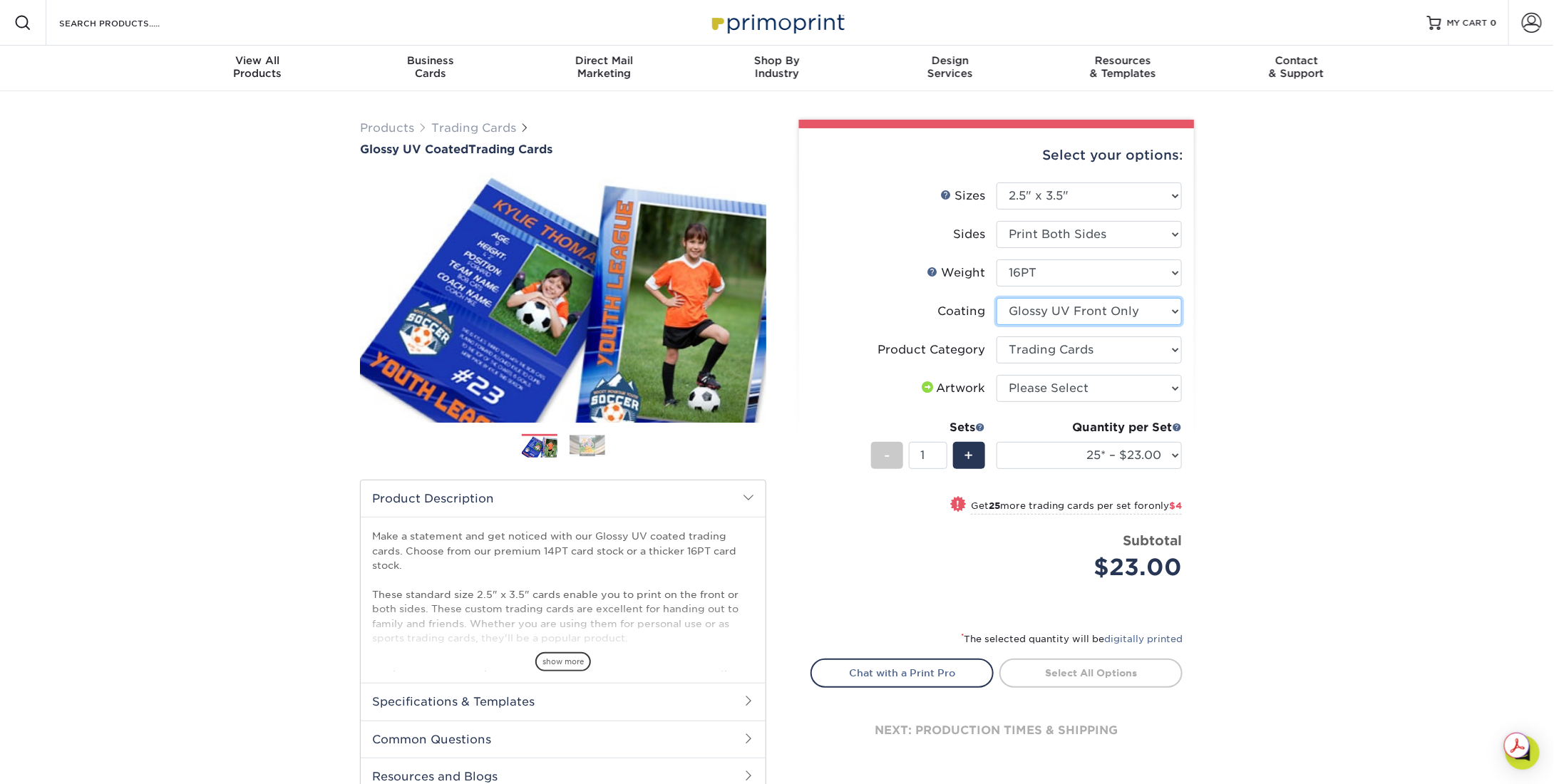
click at [1145, 310] on select at bounding box center [1089, 311] width 185 height 27
select select "ae367451-b2b8-45df-a344-0f05b6a12993"
click at [997, 298] on select at bounding box center [1089, 311] width 185 height 27
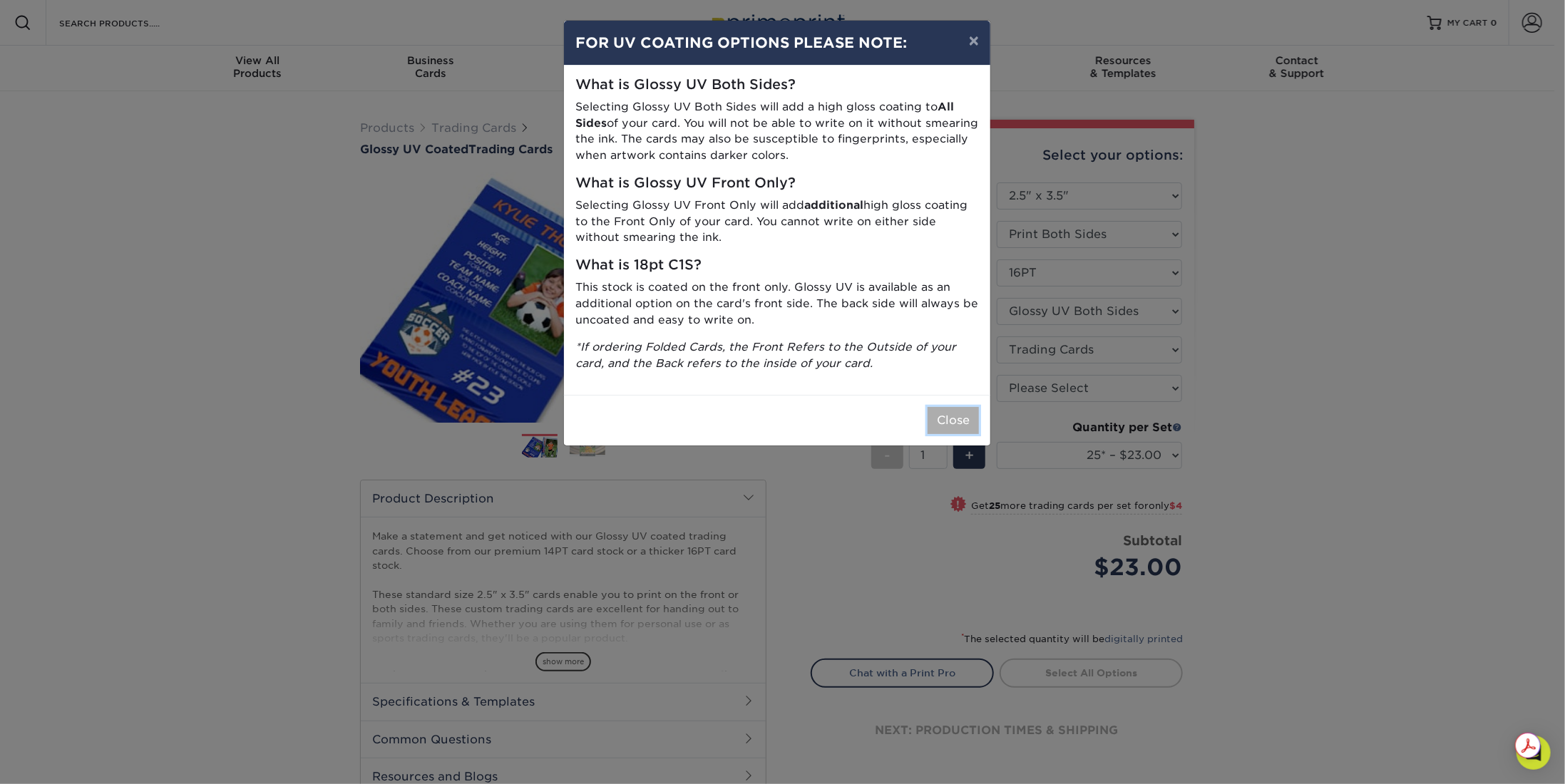
click at [945, 410] on button "Close" at bounding box center [953, 421] width 51 height 27
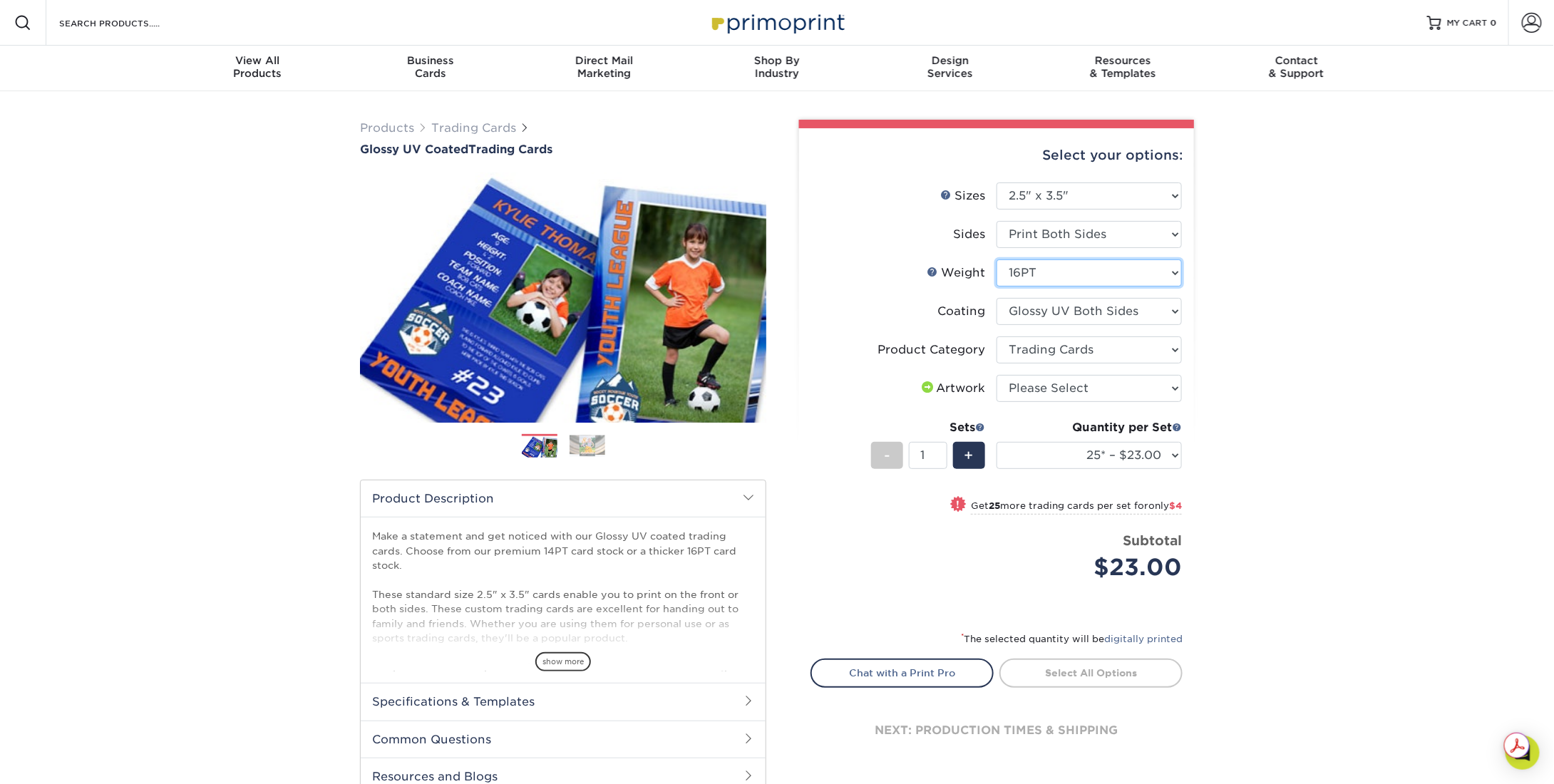
click at [1138, 266] on select "Please Select 16PT 14PT 18PT C1S" at bounding box center [1089, 273] width 185 height 27
select select "18PTC1S"
click at [997, 259] on select "Please Select 16PT 14PT 18PT C1S" at bounding box center [1089, 273] width 185 height 27
select select "-1"
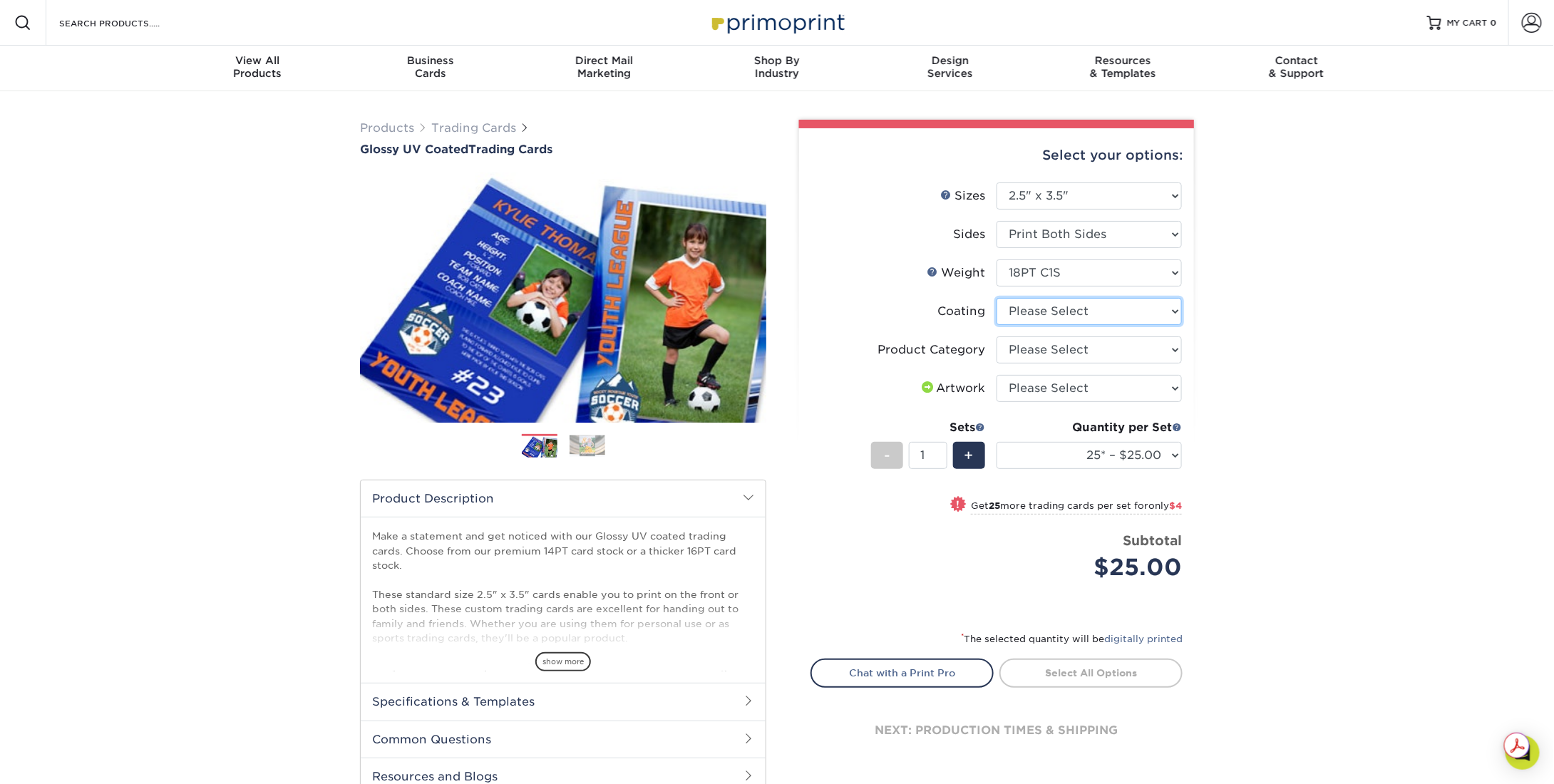
click at [1107, 322] on select at bounding box center [1089, 311] width 185 height 27
select select "1e8116af-acfc-44b1-83dc-8181aa338834"
click at [997, 298] on select at bounding box center [1089, 311] width 185 height 27
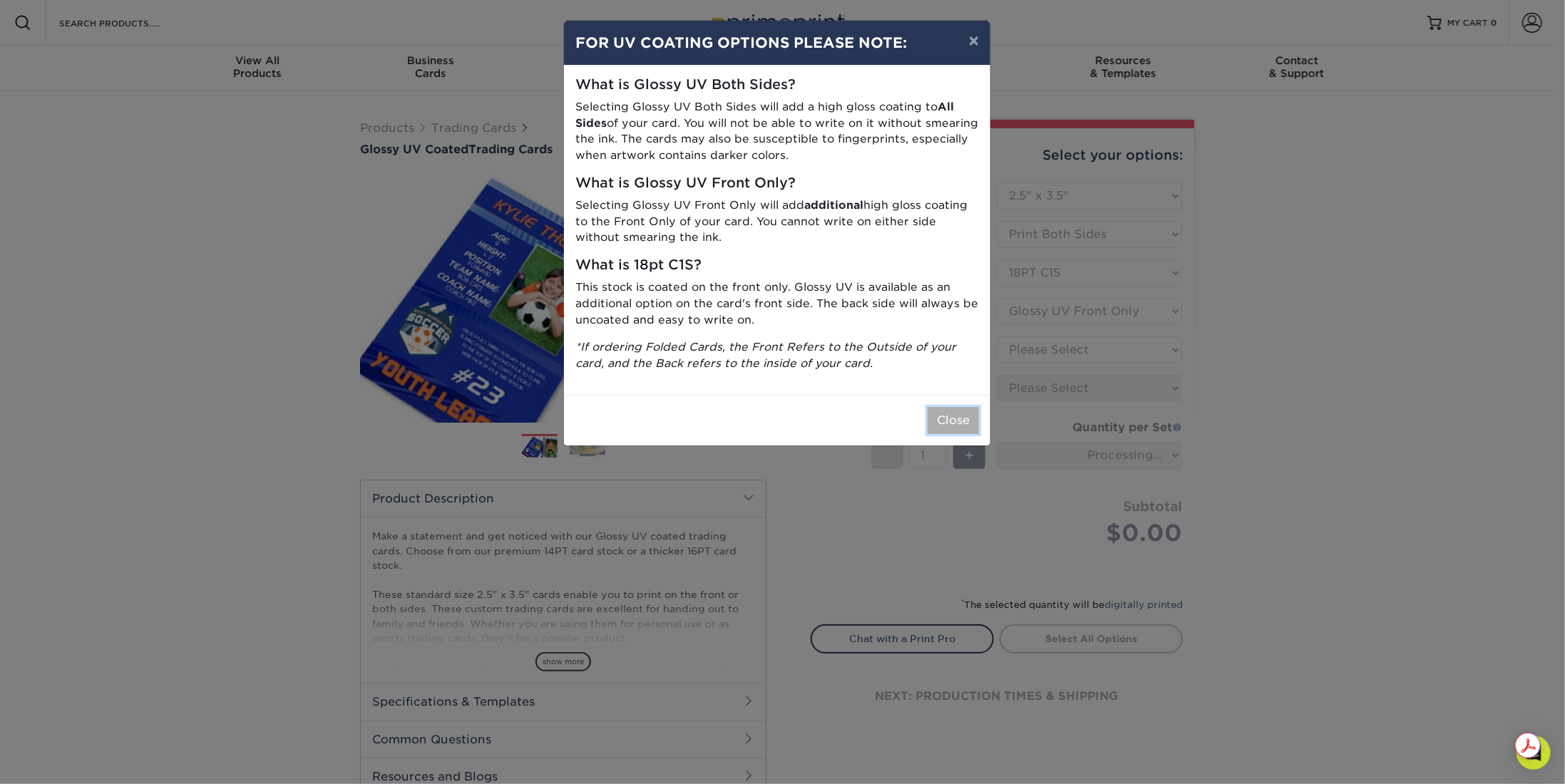
click at [974, 420] on button "Close" at bounding box center [953, 421] width 51 height 27
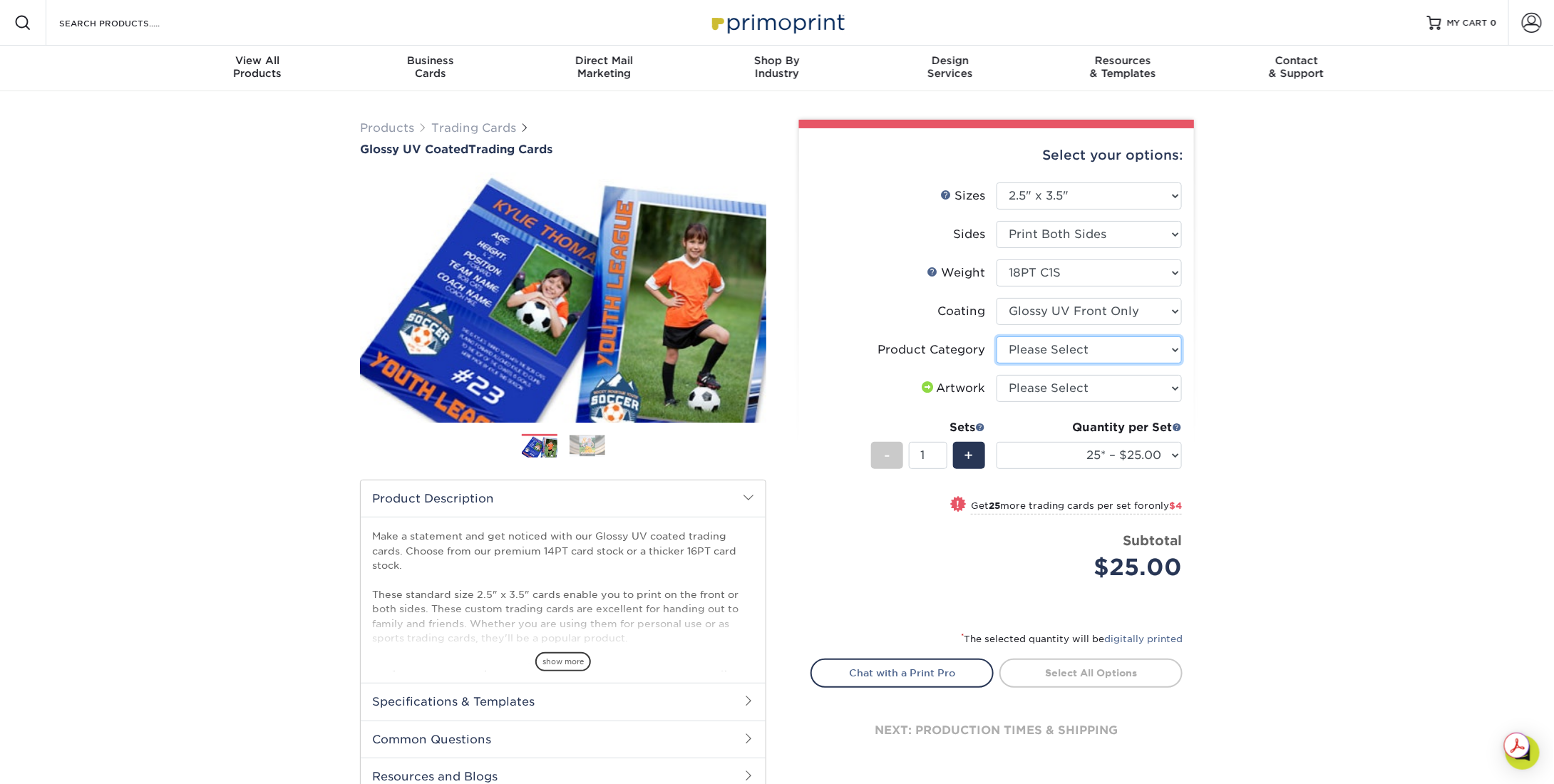
click at [1132, 345] on select "Please Select Trading Cards" at bounding box center [1089, 350] width 185 height 27
select select "c2f9bce9-36c2-409d-b101-c29d9d031e18"
click at [997, 336] on select "Please Select Trading Cards" at bounding box center [1089, 350] width 185 height 27
click at [1130, 386] on select "Please Select I will upload files I need a design - $100" at bounding box center [1089, 388] width 185 height 27
select select "upload"
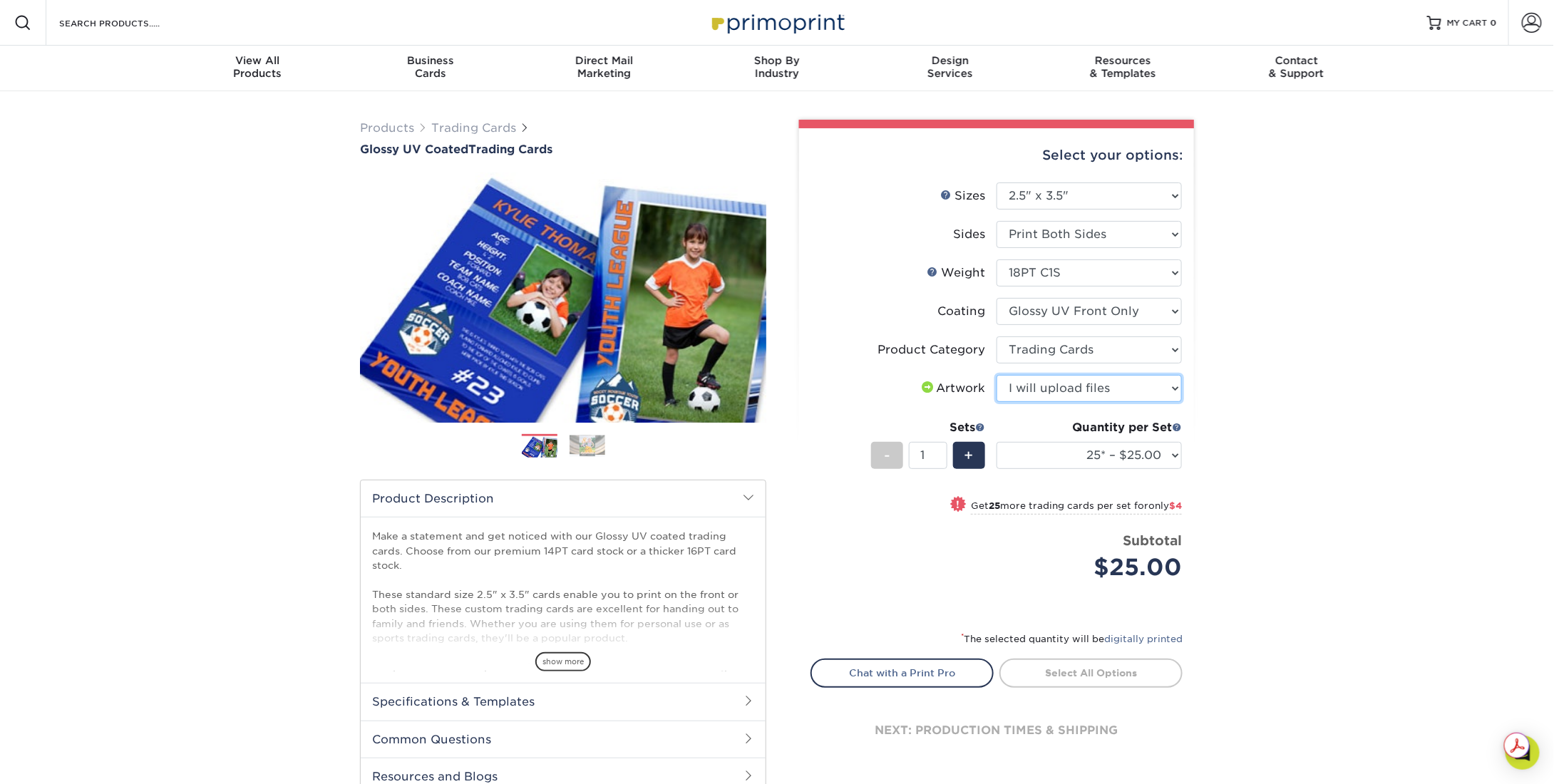
click at [997, 375] on select "Please Select I will upload files I need a design - $100" at bounding box center [1089, 388] width 185 height 27
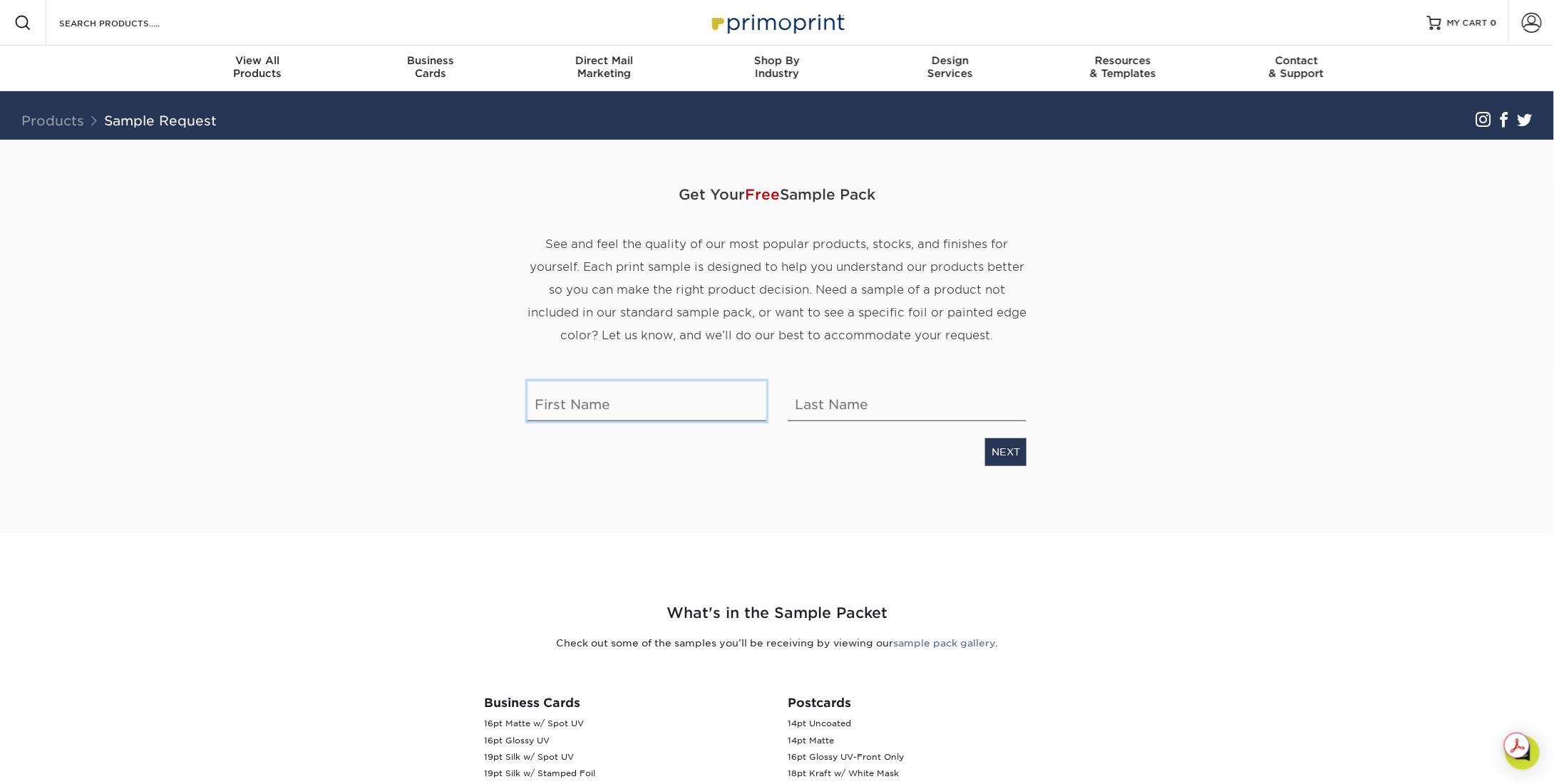
click at [626, 414] on input "text" at bounding box center [647, 401] width 239 height 40
type input "[PERSON_NAME]"
click at [1004, 452] on link "NEXT" at bounding box center [1006, 452] width 41 height 27
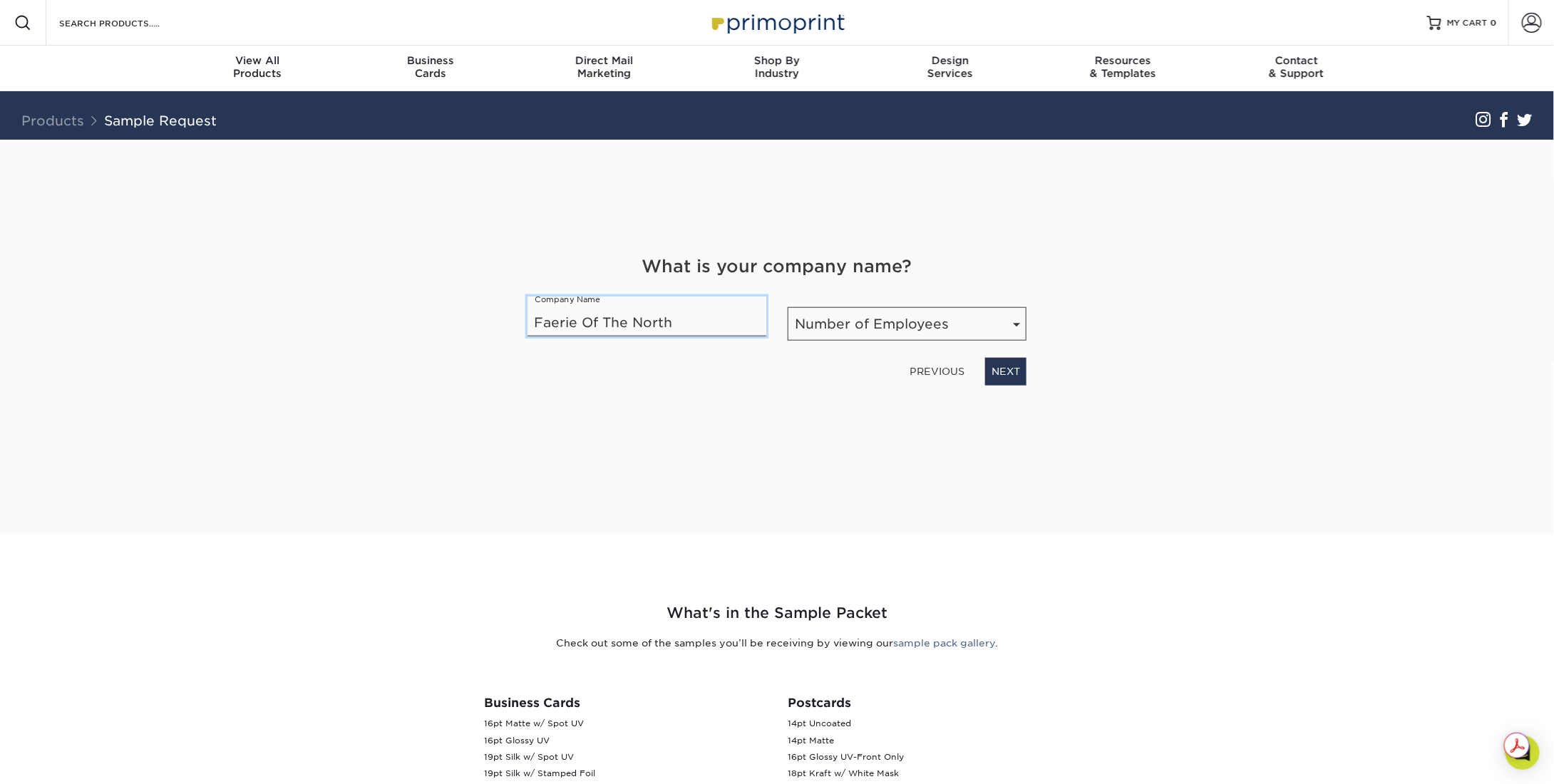
type input "Faerie Of The North"
click at [873, 321] on select "Number of Employees Self-employed 1-10 employees 11-50 employees 51-200 employe…" at bounding box center [907, 323] width 239 height 33
select select "Self-employed"
click at [788, 307] on select "Number of Employees Self-employed 1-10 employees 11-50 employees 51-200 employe…" at bounding box center [907, 323] width 239 height 33
drag, startPoint x: 683, startPoint y: 326, endPoint x: 369, endPoint y: 316, distance: 314.2
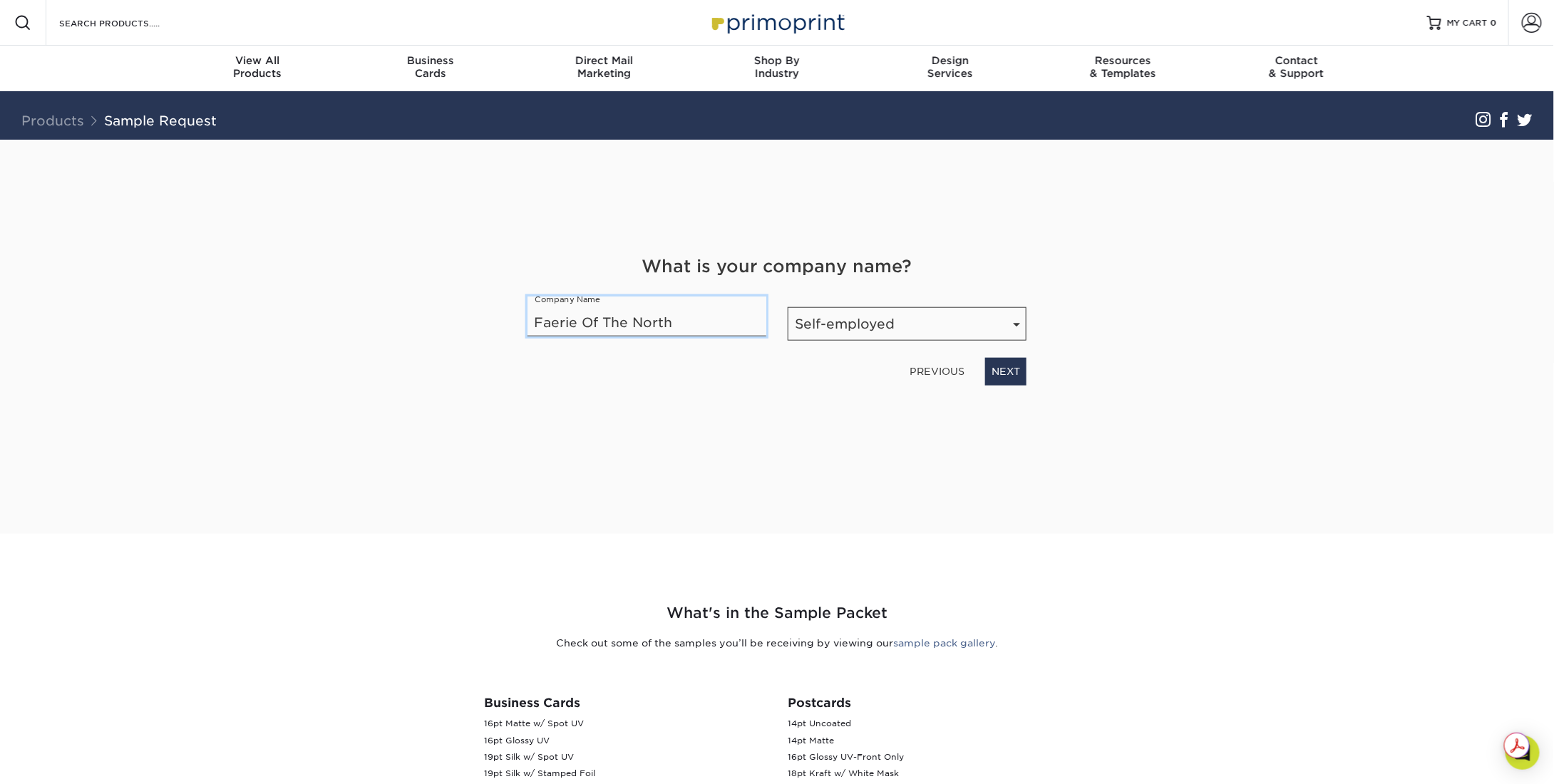
click at [369, 316] on div "Get Your Free Sample Pack See and feel the quality of our most popular products…" at bounding box center [777, 337] width 834 height 394
click at [1005, 380] on link "NEXT" at bounding box center [1006, 371] width 41 height 27
click at [1002, 340] on select "Select Occupation Agency Automotive Blogger Cleaning Services Construction Educ…" at bounding box center [777, 323] width 499 height 33
select select "Entrepreneur"
click at [527, 307] on select "Select Occupation Agency Automotive Blogger Cleaning Services Construction Educ…" at bounding box center [777, 323] width 499 height 33
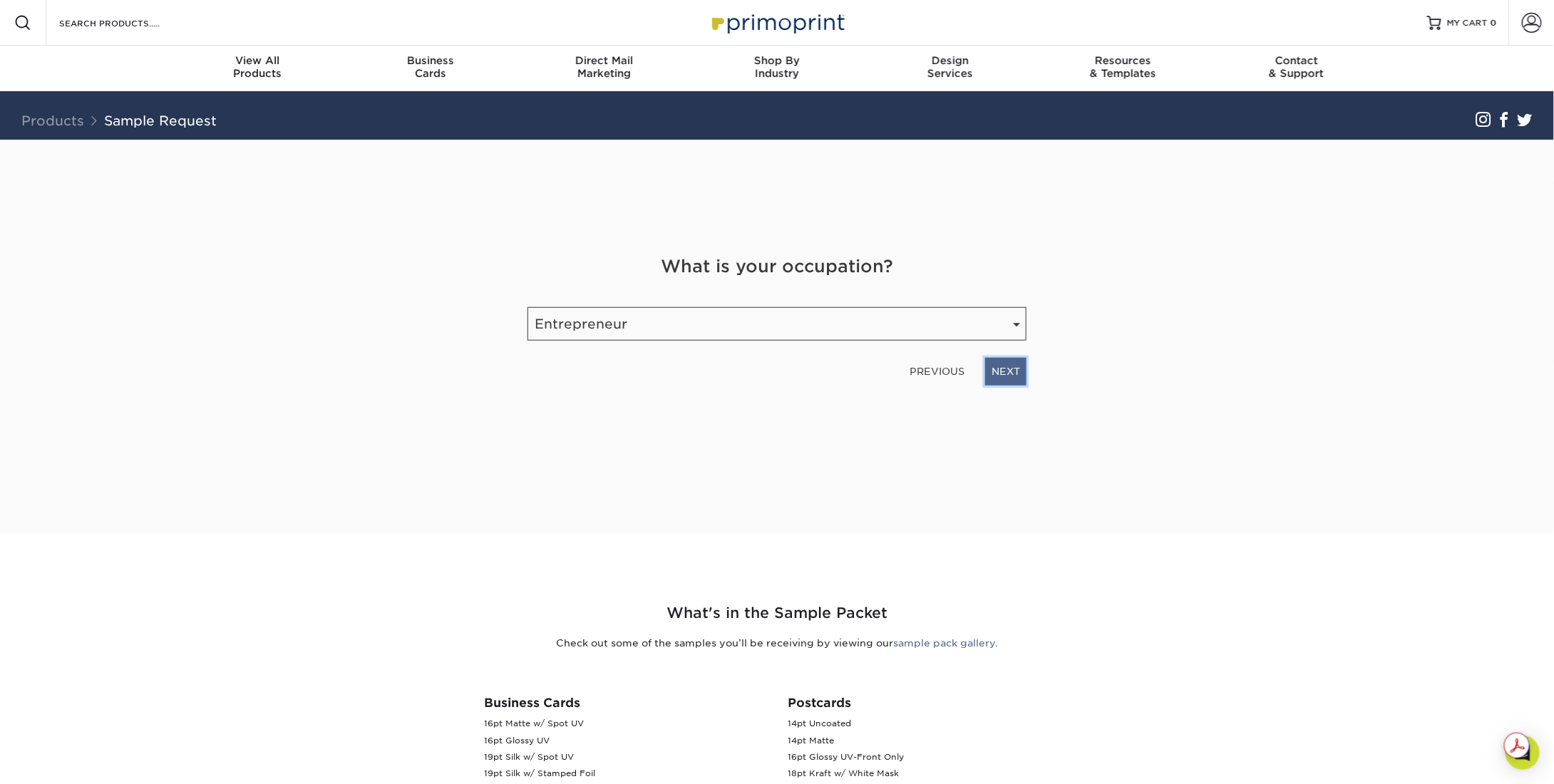
click at [1011, 379] on link "NEXT" at bounding box center [1006, 371] width 41 height 27
click at [756, 317] on input "email" at bounding box center [690, 318] width 326 height 40
type input "walshkeys@hotmail.com"
type input "9786977861"
click at [1007, 369] on link "NEXT" at bounding box center [1006, 369] width 41 height 27
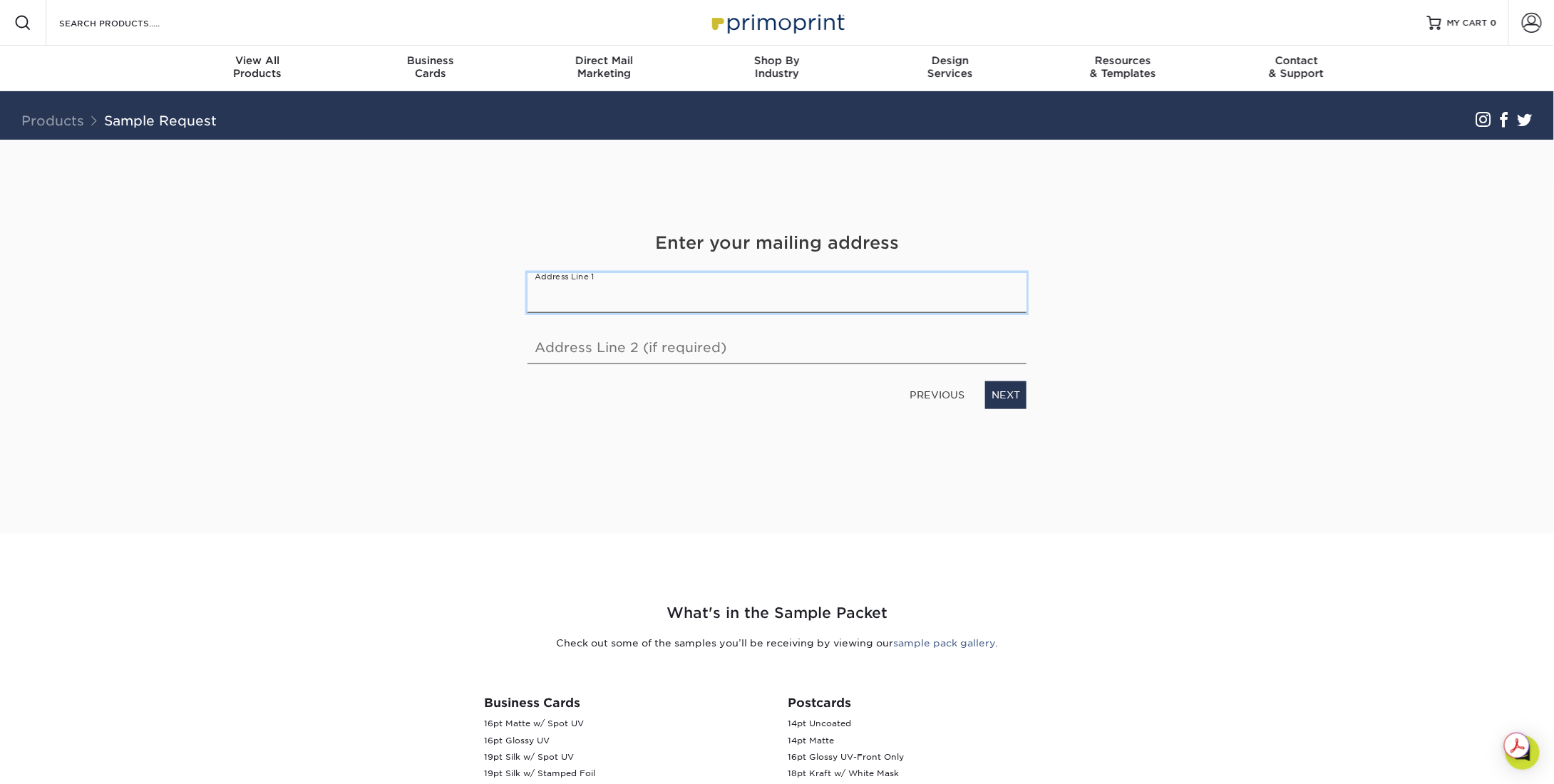
click at [653, 290] on input "text" at bounding box center [777, 293] width 499 height 40
type input "14 Johnson Street"
drag, startPoint x: 1020, startPoint y: 409, endPoint x: 1018, endPoint y: 401, distance: 8.2
click at [1019, 407] on div "Get Your Free Sample Pack See and feel the quality of our most popular products…" at bounding box center [777, 320] width 499 height 360
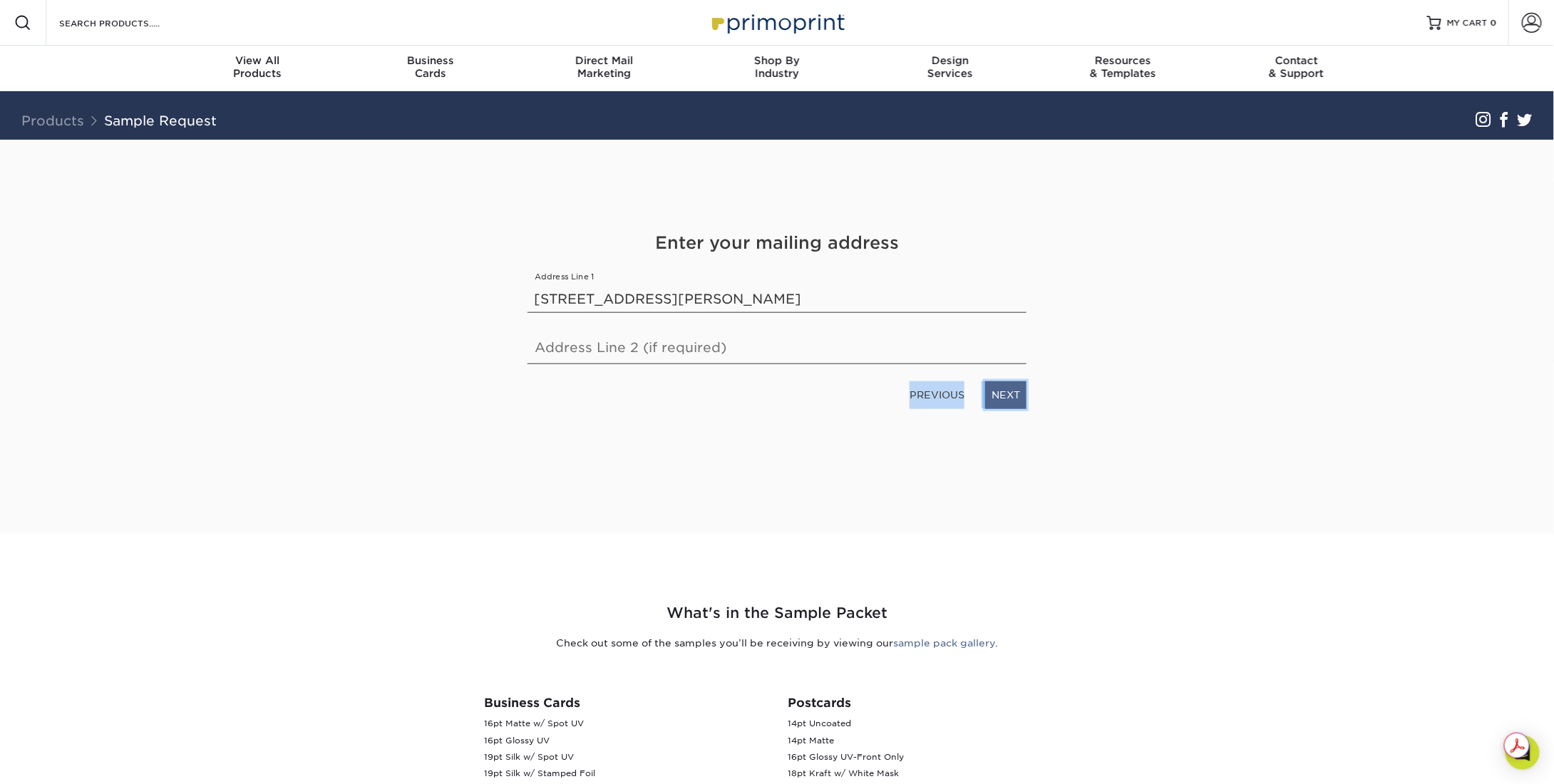
click at [1016, 398] on link "NEXT" at bounding box center [1006, 395] width 41 height 27
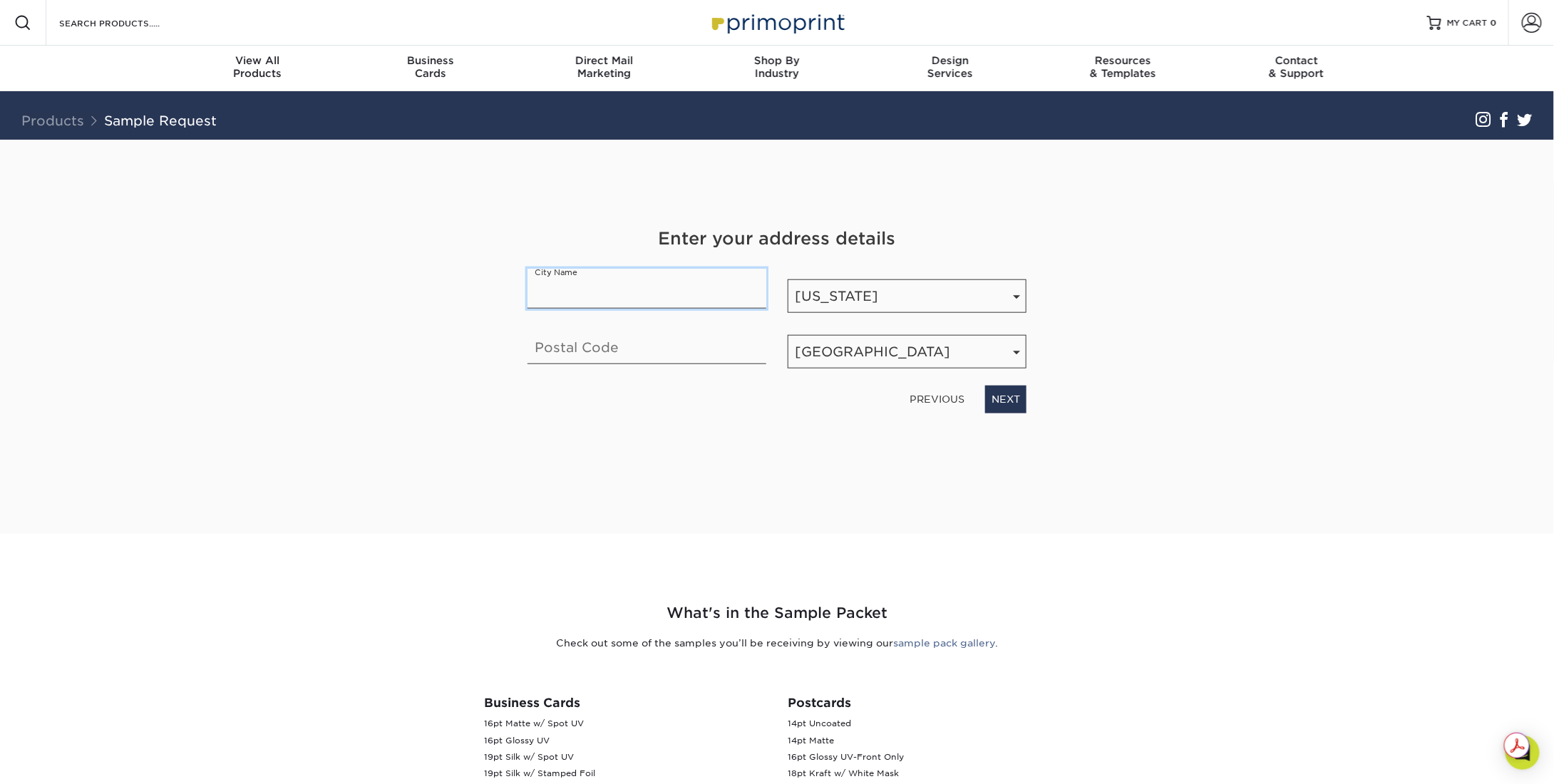
click at [691, 293] on input "text" at bounding box center [647, 288] width 239 height 40
type input "Haverhill"
type input "01830"
click at [1013, 395] on link "NEXT" at bounding box center [1006, 399] width 41 height 27
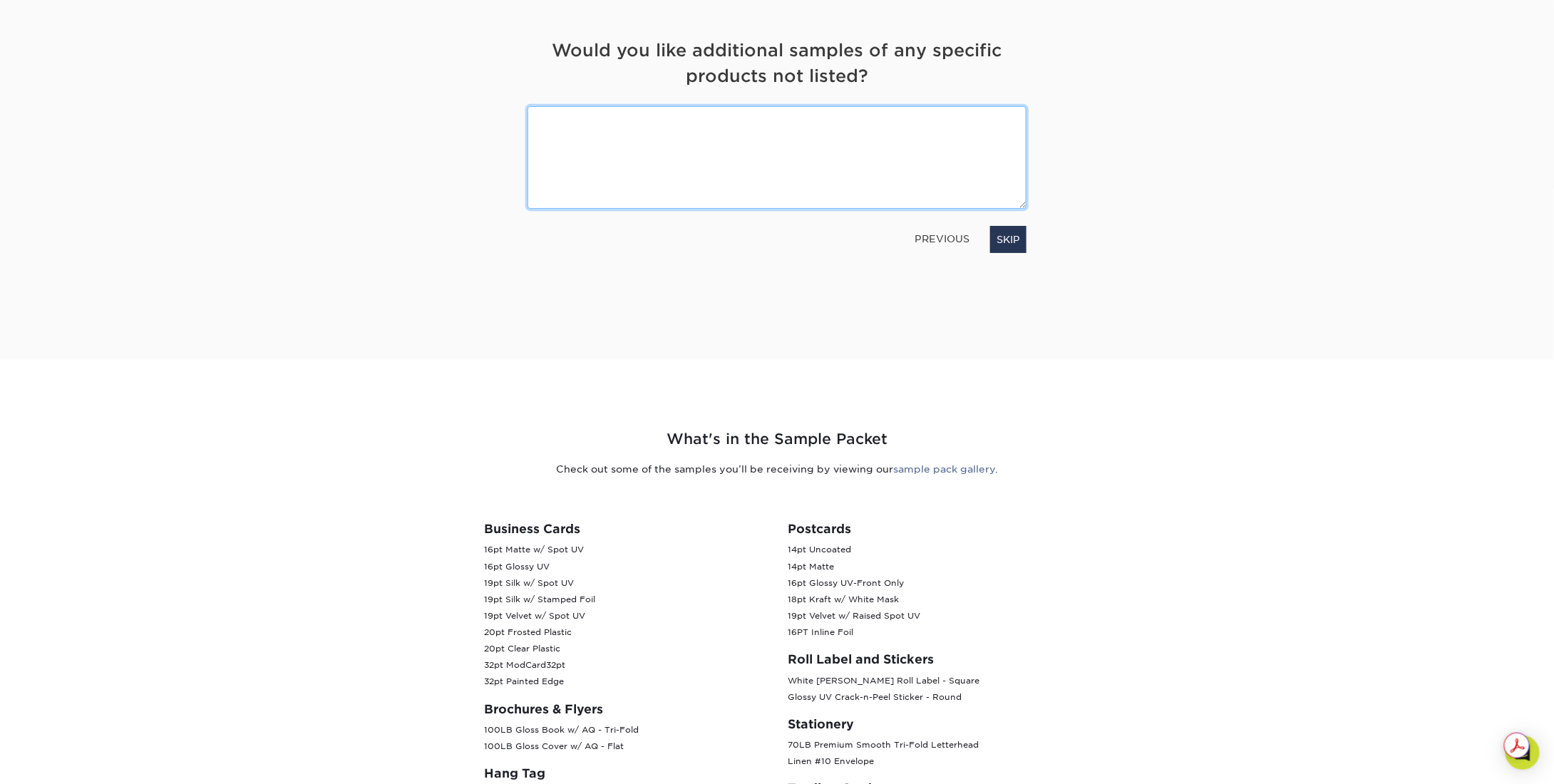
scroll to position [214, 0]
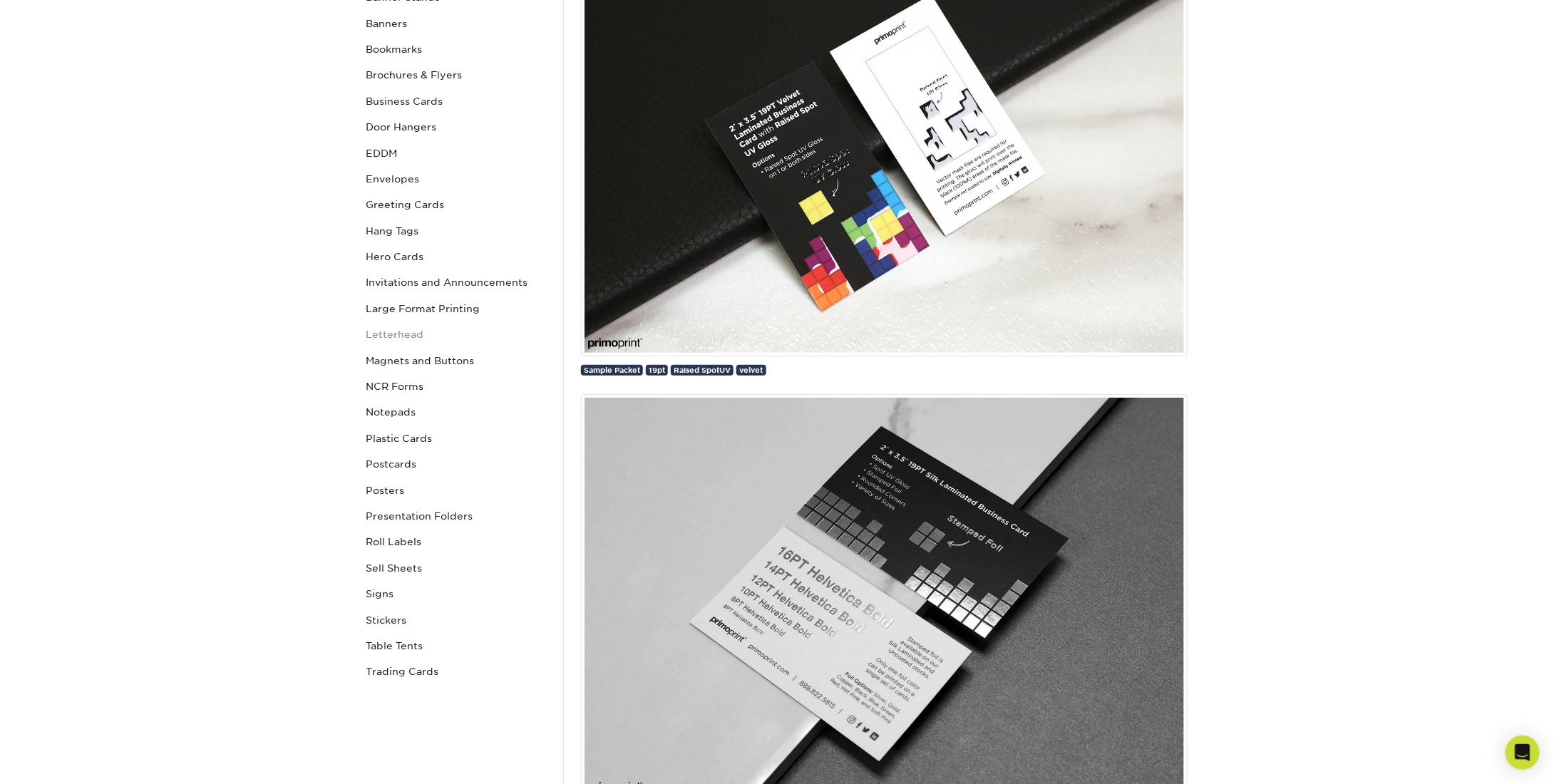
scroll to position [285, 0]
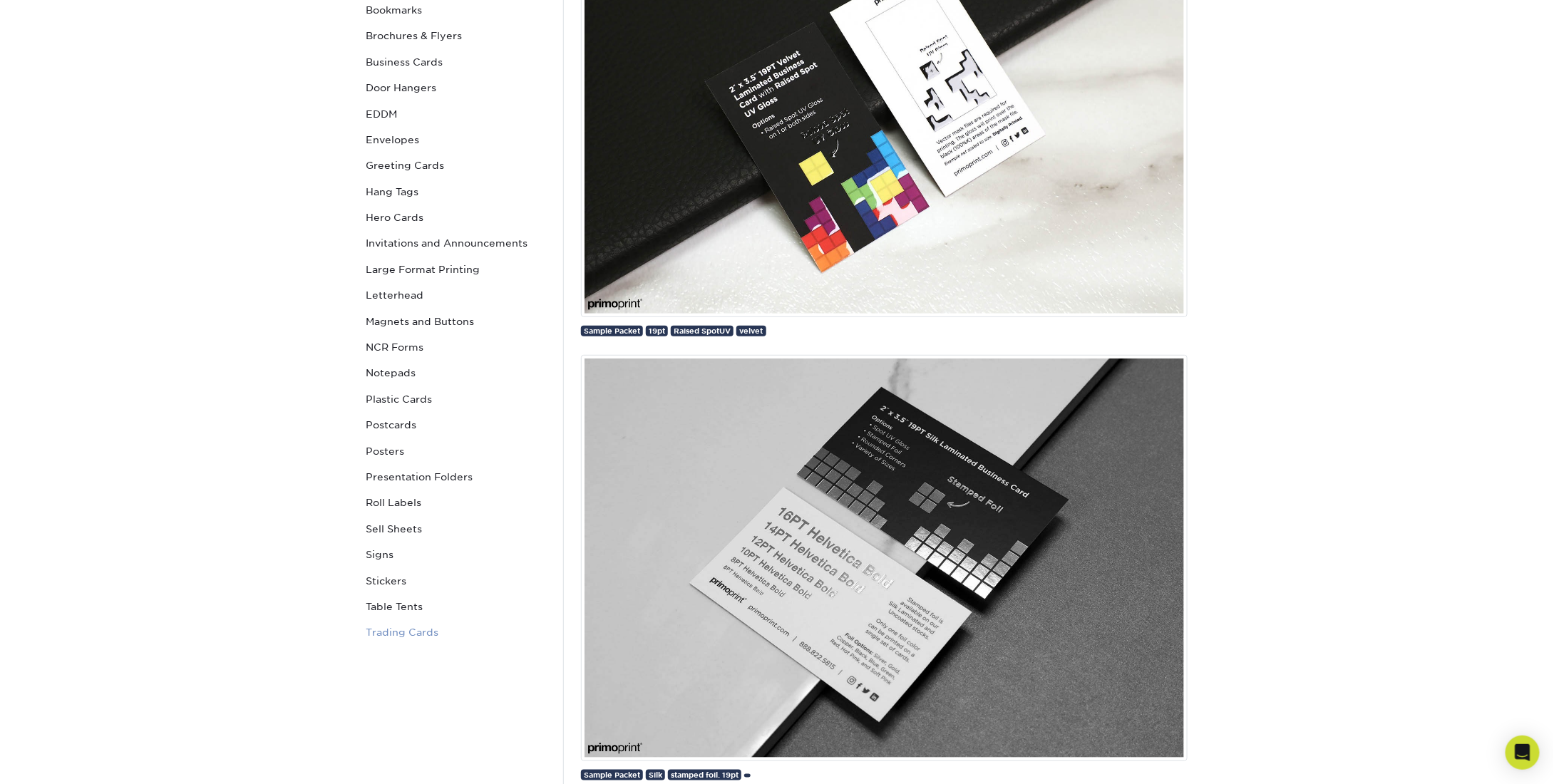
click at [398, 635] on link "Trading Cards" at bounding box center [457, 632] width 193 height 26
